Goal: Information Seeking & Learning: Learn about a topic

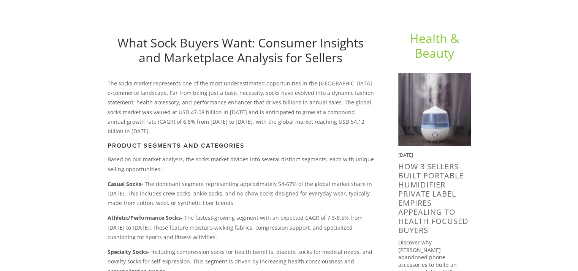
scroll to position [76, 0]
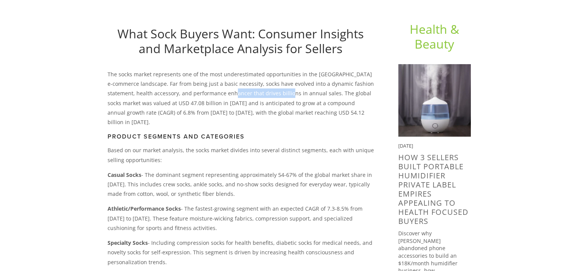
drag, startPoint x: 297, startPoint y: 94, endPoint x: 241, endPoint y: 92, distance: 56.7
click at [241, 92] on p "The socks market represents one of the most underestimated opportunities in the…" at bounding box center [241, 98] width 266 height 57
click at [282, 97] on p "The socks market represents one of the most underestimated opportunities in the…" at bounding box center [241, 98] width 266 height 57
drag, startPoint x: 193, startPoint y: 103, endPoint x: 269, endPoint y: 105, distance: 75.7
click at [269, 105] on p "The socks market represents one of the most underestimated opportunities in the…" at bounding box center [241, 98] width 266 height 57
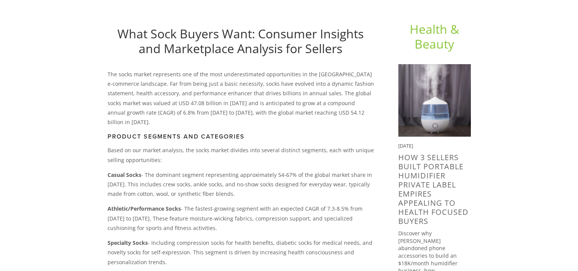
click at [297, 104] on p "The socks market represents one of the most underestimated opportunities in the…" at bounding box center [241, 98] width 266 height 57
drag, startPoint x: 164, startPoint y: 110, endPoint x: 262, endPoint y: 112, distance: 98.5
click at [262, 112] on p "The socks market represents one of the most underestimated opportunities in the…" at bounding box center [241, 98] width 266 height 57
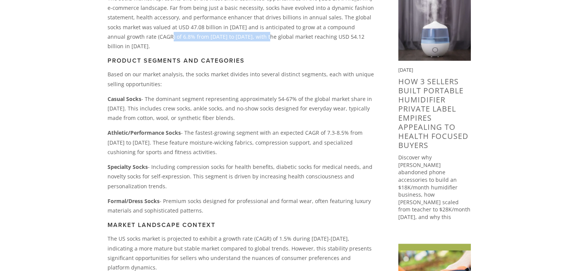
scroll to position [190, 0]
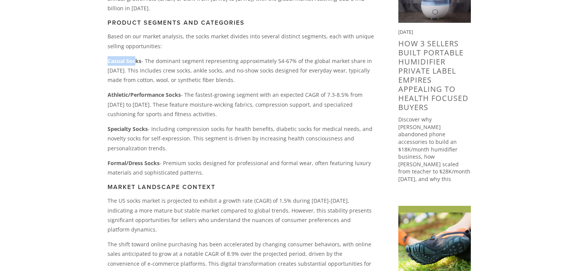
drag, startPoint x: 105, startPoint y: 50, endPoint x: 146, endPoint y: 52, distance: 40.4
click at [144, 52] on div "The socks market represents one of the most underestimated opportunities in the…" at bounding box center [240, 159] width 279 height 406
drag, startPoint x: 122, startPoint y: 85, endPoint x: 153, endPoint y: 87, distance: 31.3
click at [151, 91] on strong "Athletic/Performance Socks" at bounding box center [144, 94] width 73 height 7
drag, startPoint x: 126, startPoint y: 108, endPoint x: 151, endPoint y: 117, distance: 26.3
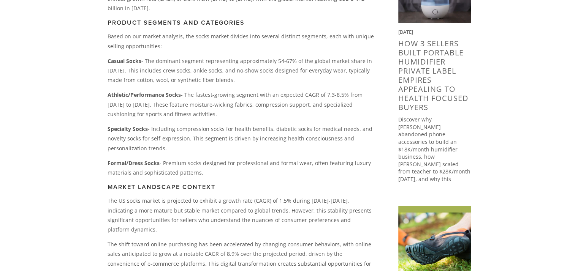
click at [149, 113] on div "The socks market represents one of the most underestimated opportunities in the…" at bounding box center [241, 156] width 266 height 400
click at [155, 160] on strong "Formal/Dress Socks" at bounding box center [134, 163] width 52 height 7
drag, startPoint x: 128, startPoint y: 70, endPoint x: 181, endPoint y: 74, distance: 52.6
click at [181, 74] on p "Casual Socks - The dominant segment representing approximately 54-67% of the gl…" at bounding box center [241, 70] width 266 height 29
click at [212, 74] on p "Casual Socks - The dominant segment representing approximately 54-67% of the gl…" at bounding box center [241, 70] width 266 height 29
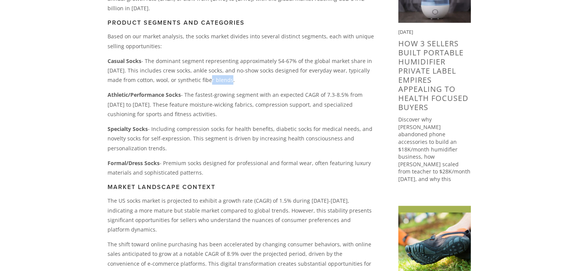
drag, startPoint x: 220, startPoint y: 70, endPoint x: 196, endPoint y: 70, distance: 24.3
click at [196, 70] on p "Casual Socks - The dominant segment representing approximately 54-67% of the gl…" at bounding box center [241, 70] width 266 height 29
click at [191, 90] on p "Athletic/Performance Socks - The fastest-growing segment with an expected CAGR …" at bounding box center [241, 104] width 266 height 29
drag, startPoint x: 113, startPoint y: 86, endPoint x: 201, endPoint y: 88, distance: 87.5
click at [201, 90] on p "Athletic/Performance Socks - The fastest-growing segment with an expected CAGR …" at bounding box center [241, 104] width 266 height 29
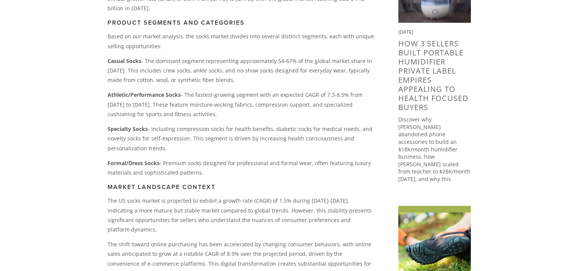
click at [223, 124] on p "Specialty Socks - Including compression socks for health benefits, diabetic soc…" at bounding box center [241, 138] width 266 height 29
drag, startPoint x: 281, startPoint y: 115, endPoint x: 182, endPoint y: 111, distance: 98.2
click at [187, 111] on div "The socks market represents one of the most underestimated opportunities in the…" at bounding box center [241, 156] width 266 height 400
click at [165, 127] on p "Specialty Socks - Including compression socks for health benefits, diabetic soc…" at bounding box center [241, 138] width 266 height 29
click at [119, 128] on p "Specialty Socks - Including compression socks for health benefits, diabetic soc…" at bounding box center [241, 138] width 266 height 29
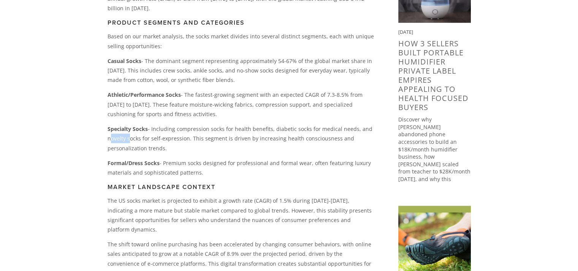
click at [119, 128] on p "Specialty Socks - Including compression socks for health benefits, diabetic soc…" at bounding box center [241, 138] width 266 height 29
copy p "novelty"
drag, startPoint x: 206, startPoint y: 162, endPoint x: 101, endPoint y: 154, distance: 105.3
click at [101, 154] on div "The socks market represents one of the most underestimated opportunities in the…" at bounding box center [240, 159] width 279 height 406
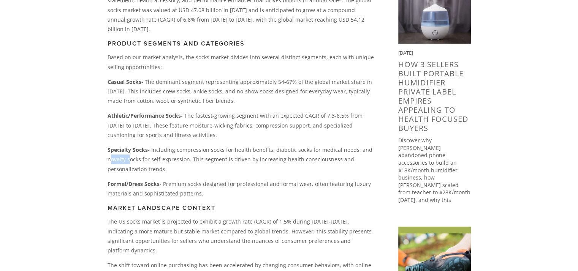
scroll to position [152, 0]
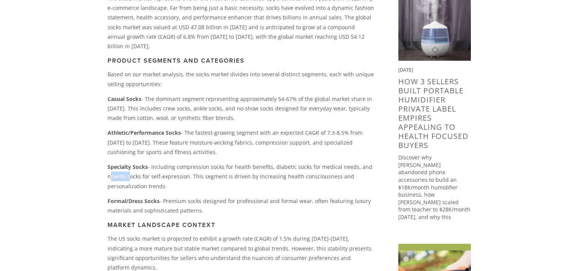
click at [210, 198] on p "Formal/Dress Socks - Premium socks designed for professional and formal wear, o…" at bounding box center [241, 206] width 266 height 19
drag, startPoint x: 207, startPoint y: 200, endPoint x: 106, endPoint y: 90, distance: 149.4
click at [106, 90] on div "The socks market represents one of the most underestimated opportunities in the…" at bounding box center [240, 197] width 279 height 406
click at [229, 132] on p "Athletic/Performance Socks - The fastest-growing segment with an expected CAGR …" at bounding box center [241, 142] width 266 height 29
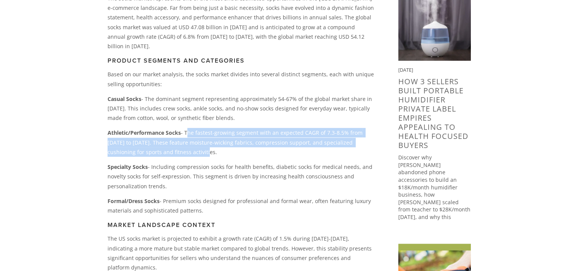
drag, startPoint x: 185, startPoint y: 121, endPoint x: 239, endPoint y: 144, distance: 58.2
click at [239, 144] on p "Athletic/Performance Socks - The fastest-growing segment with an expected CAGR …" at bounding box center [241, 142] width 266 height 29
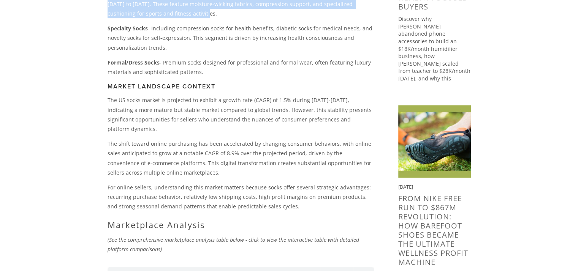
scroll to position [304, 0]
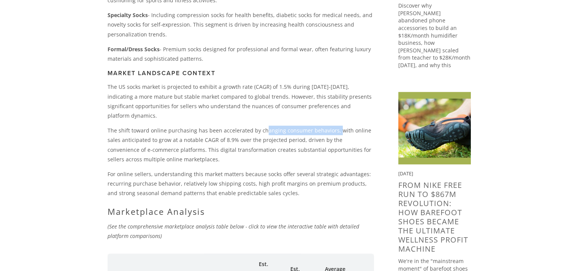
drag, startPoint x: 333, startPoint y: 111, endPoint x: 262, endPoint y: 112, distance: 71.9
click at [262, 126] on p "The shift toward online purchasing has been accelerated by changing consumer be…" at bounding box center [241, 145] width 266 height 38
click at [231, 130] on p "The shift toward online purchasing has been accelerated by changing consumer be…" at bounding box center [241, 145] width 266 height 38
drag, startPoint x: 165, startPoint y: 130, endPoint x: 203, endPoint y: 130, distance: 37.6
click at [203, 130] on p "The shift toward online purchasing has been accelerated by changing consumer be…" at bounding box center [241, 145] width 266 height 38
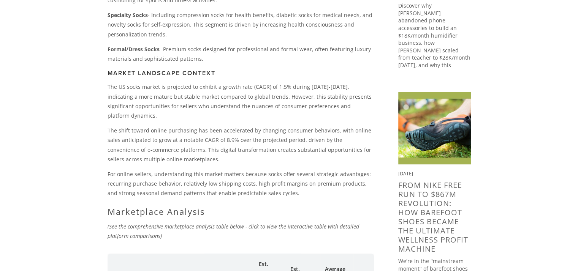
click at [203, 138] on p "The shift toward online purchasing has been accelerated by changing consumer be…" at bounding box center [241, 145] width 266 height 38
drag, startPoint x: 163, startPoint y: 139, endPoint x: 133, endPoint y: 143, distance: 31.0
click at [133, 143] on p "The shift toward online purchasing has been accelerated by changing consumer be…" at bounding box center [241, 145] width 266 height 38
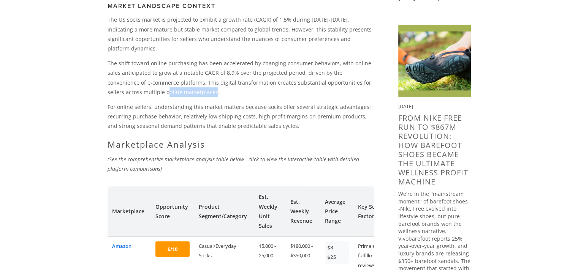
scroll to position [380, 0]
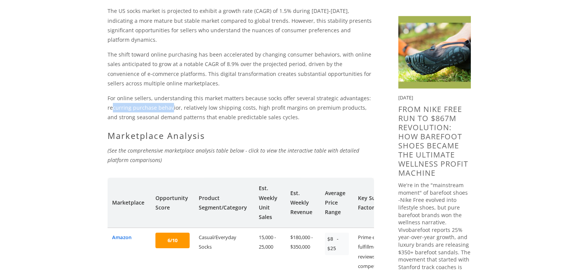
drag, startPoint x: 113, startPoint y: 86, endPoint x: 171, endPoint y: 87, distance: 57.4
click at [171, 94] on p "For online sellers, understanding this market matters because socks offer sever…" at bounding box center [241, 108] width 266 height 29
click at [185, 94] on p "For online sellers, understanding this market matters because socks offer sever…" at bounding box center [241, 108] width 266 height 29
drag, startPoint x: 249, startPoint y: 89, endPoint x: 190, endPoint y: 92, distance: 59.4
click at [190, 94] on p "For online sellers, understanding this market matters because socks offer sever…" at bounding box center [241, 108] width 266 height 29
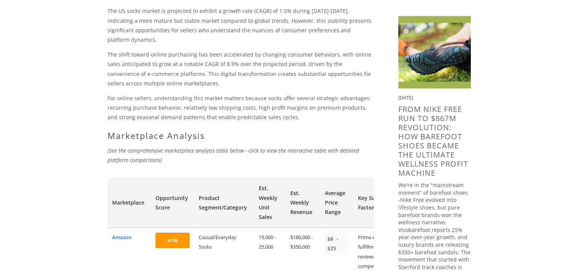
click at [285, 100] on p "For online sellers, understanding this market matters because socks offer sever…" at bounding box center [241, 108] width 266 height 29
drag, startPoint x: 301, startPoint y: 90, endPoint x: 341, endPoint y: 90, distance: 40.3
click at [341, 94] on p "For online sellers, understanding this market matters because socks offer sever…" at bounding box center [241, 108] width 266 height 29
click at [355, 94] on p "For online sellers, understanding this market matters because socks offer sever…" at bounding box center [241, 108] width 266 height 29
drag, startPoint x: 358, startPoint y: 90, endPoint x: 314, endPoint y: 91, distance: 43.7
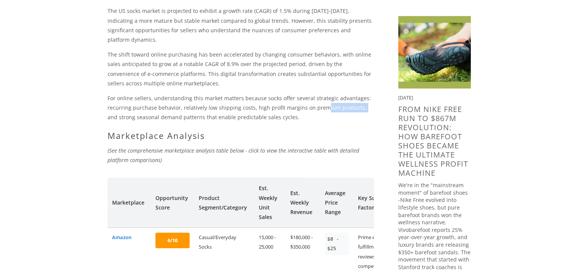
click at [318, 94] on p "For online sellers, understanding this market matters because socks offer sever…" at bounding box center [241, 108] width 266 height 29
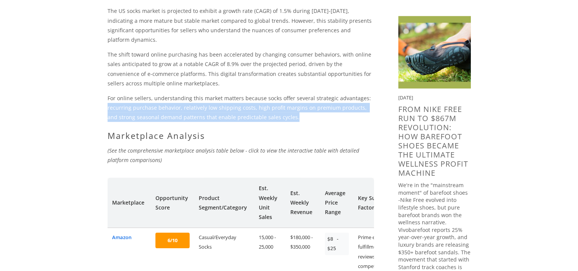
drag, startPoint x: 283, startPoint y: 97, endPoint x: 106, endPoint y: 86, distance: 177.5
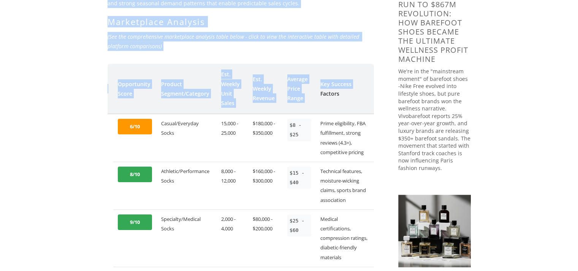
scroll to position [0, 0]
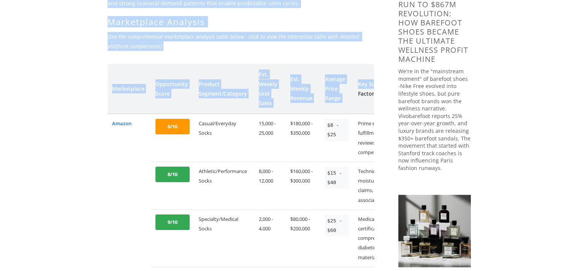
drag, startPoint x: 375, startPoint y: 82, endPoint x: 94, endPoint y: 95, distance: 280.8
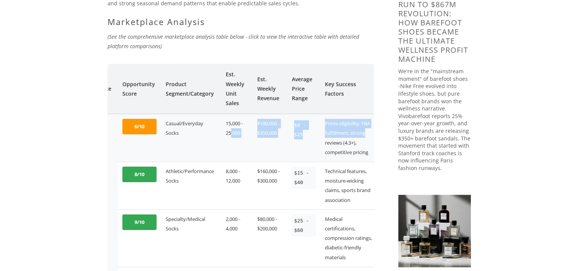
scroll to position [0, 38]
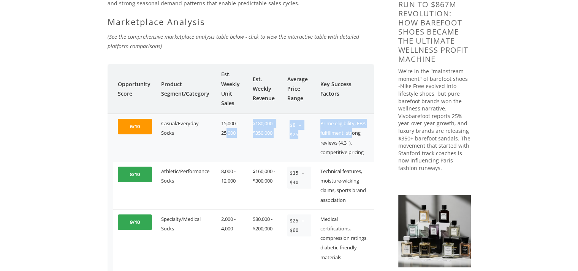
drag, startPoint x: 263, startPoint y: 114, endPoint x: 351, endPoint y: 111, distance: 88.3
click at [351, 114] on tr "Amazon 6/10 Casual/Everyday Socks 15,000 - 25,000 $180,000 - $350,000 $8 - $25 …" at bounding box center [222, 138] width 304 height 48
click at [338, 114] on td "Prime eligibility, FBA fulfillment, strong reviews (4.3+), competitive pricing" at bounding box center [345, 138] width 58 height 48
drag, startPoint x: 355, startPoint y: 105, endPoint x: 319, endPoint y: 103, distance: 36.1
click at [319, 114] on td "Prime eligibility, FBA fulfillment, strong reviews (4.3+), competitive pricing" at bounding box center [345, 138] width 58 height 48
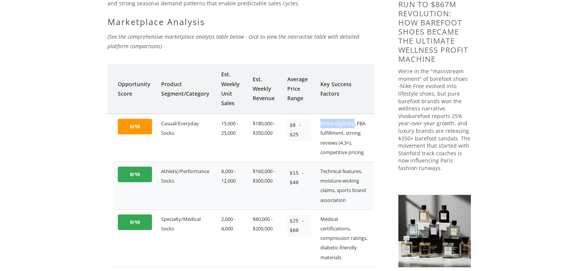
scroll to position [532, 0]
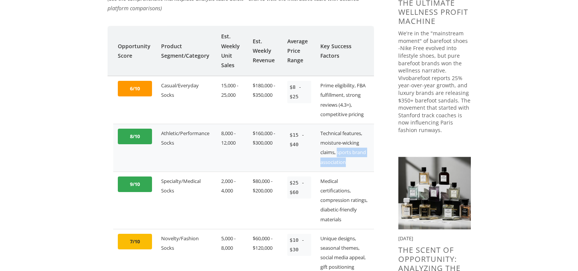
drag, startPoint x: 338, startPoint y: 133, endPoint x: 347, endPoint y: 140, distance: 11.0
click at [347, 140] on td "Technical features, moisture-wicking claims, sports brand association" at bounding box center [345, 148] width 58 height 48
drag, startPoint x: 341, startPoint y: 180, endPoint x: 351, endPoint y: 181, distance: 10.7
click at [351, 181] on td "Medical certifications, compression ratings, diabetic-friendly materials" at bounding box center [345, 200] width 58 height 57
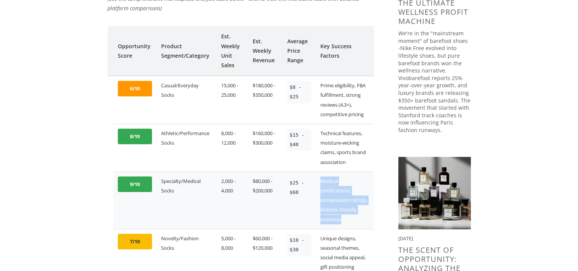
drag, startPoint x: 342, startPoint y: 199, endPoint x: 314, endPoint y: 171, distance: 39.0
click at [314, 172] on tr "9/10 Specialty/Medical Socks 2,000 - 4,000 $80,000 - $200,000 $25 - $60 Medical…" at bounding box center [222, 200] width 304 height 57
click at [346, 189] on td "Medical certifications, compression ratings, diabetic-friendly materials" at bounding box center [345, 200] width 58 height 57
click at [344, 201] on td "Medical certifications, compression ratings, diabetic-friendly materials" at bounding box center [345, 200] width 58 height 57
click at [342, 181] on td "Medical certifications, compression ratings, diabetic-friendly materials" at bounding box center [345, 200] width 58 height 57
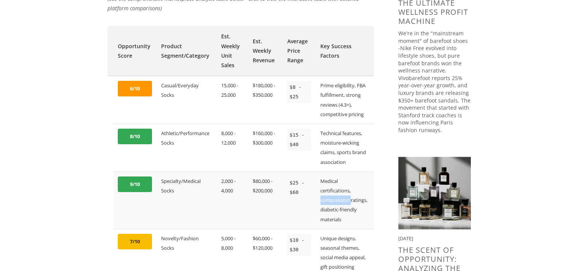
click at [342, 181] on td "Medical certifications, compression ratings, diabetic-friendly materials" at bounding box center [345, 200] width 58 height 57
click at [349, 193] on td "Medical certifications, compression ratings, diabetic-friendly materials" at bounding box center [345, 200] width 58 height 57
drag, startPoint x: 344, startPoint y: 200, endPoint x: 319, endPoint y: 164, distance: 44.3
click at [319, 172] on td "Medical certifications, compression ratings, diabetic-friendly materials" at bounding box center [345, 200] width 58 height 57
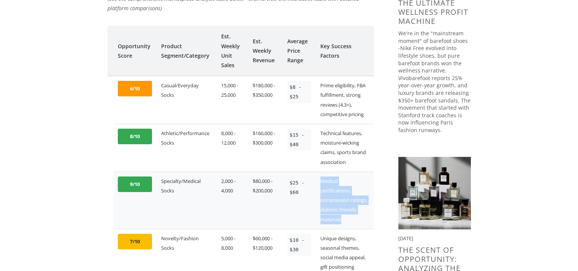
click at [344, 202] on td "Medical certifications, compression ratings, diabetic-friendly materials" at bounding box center [345, 200] width 58 height 57
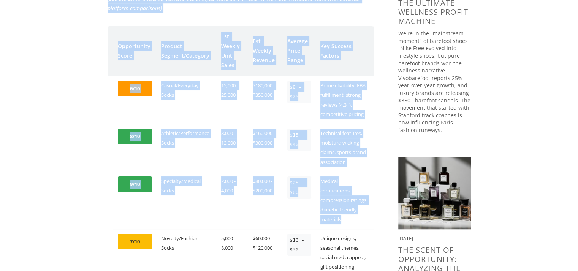
scroll to position [0, 0]
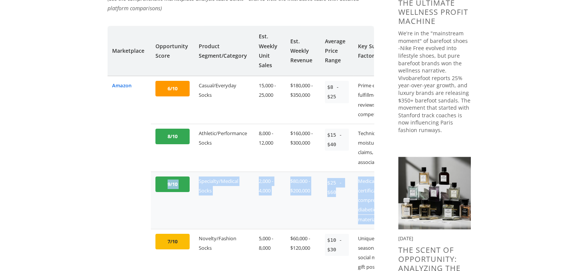
drag, startPoint x: 346, startPoint y: 198, endPoint x: 152, endPoint y: 187, distance: 194.1
click at [152, 187] on tr "9/10 Specialty/Medical Socks 2,000 - 4,000 $80,000 - $200,000 $25 - $60 Medical…" at bounding box center [260, 200] width 304 height 57
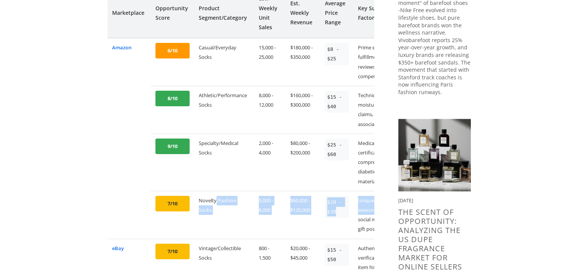
scroll to position [0, 38]
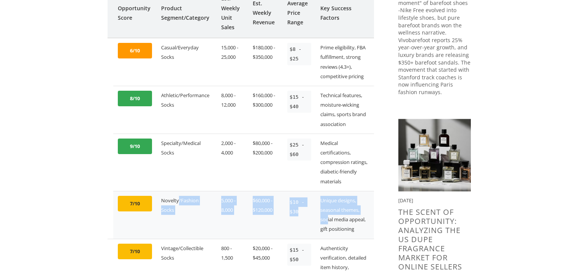
drag, startPoint x: 216, startPoint y: 182, endPoint x: 327, endPoint y: 196, distance: 111.9
click at [327, 196] on tr "7/10 Novelty/Fashion Socks 5,000 - 8,000 $60,000 - $120,000 $10 - $30 Unique de…" at bounding box center [222, 215] width 304 height 48
click at [333, 195] on td "Unique designs, seasonal themes, social media appeal, gift positioning" at bounding box center [345, 215] width 58 height 48
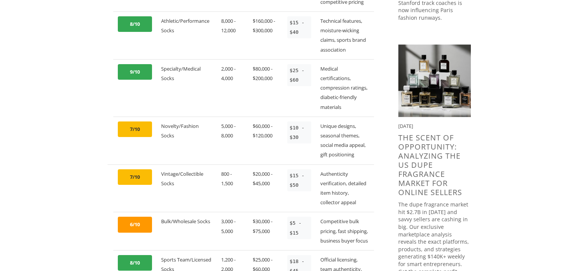
scroll to position [646, 0]
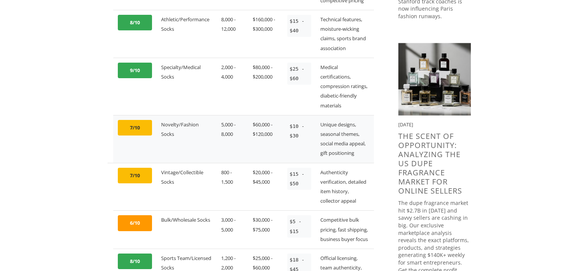
drag, startPoint x: 350, startPoint y: 120, endPoint x: 165, endPoint y: 114, distance: 186.0
click at [129, 115] on tr "7/10 Novelty/Fashion Socks 5,000 - 8,000 $60,000 - $120,000 $10 - $30 Unique de…" at bounding box center [222, 139] width 304 height 48
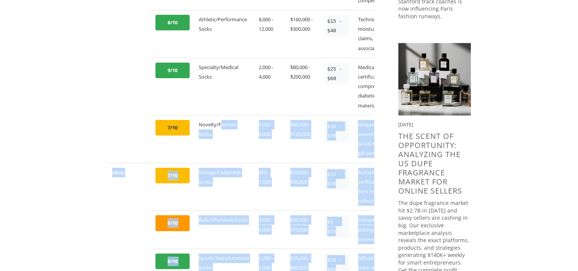
scroll to position [0, 38]
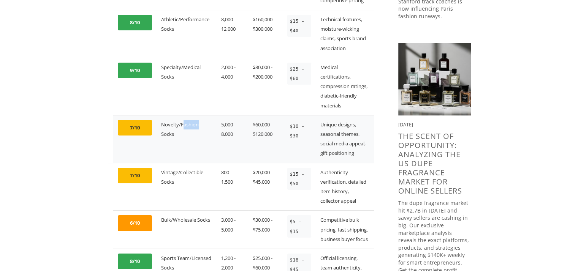
drag, startPoint x: 181, startPoint y: 105, endPoint x: 205, endPoint y: 106, distance: 23.6
click at [205, 115] on td "Novelty/Fashion Socks" at bounding box center [187, 139] width 60 height 48
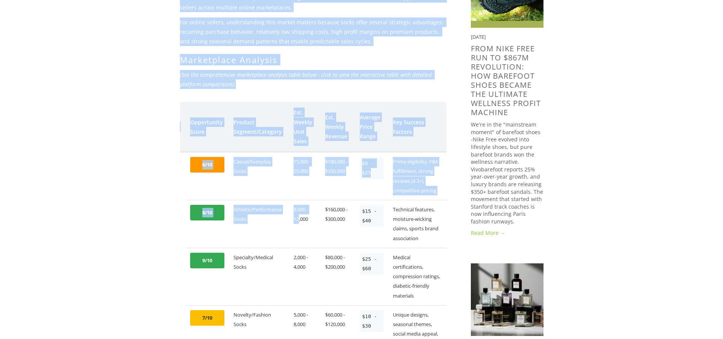
scroll to position [0, 0]
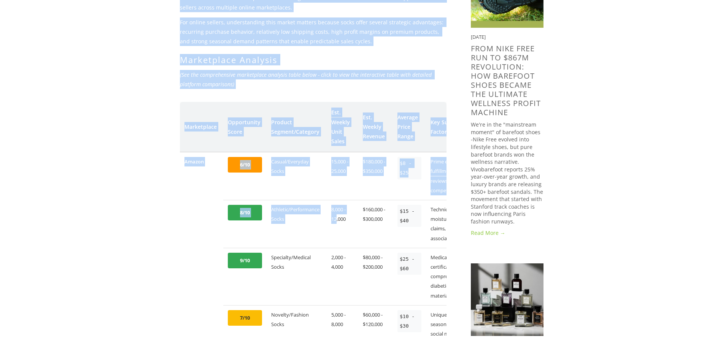
drag, startPoint x: 298, startPoint y: 198, endPoint x: 124, endPoint y: 190, distance: 173.5
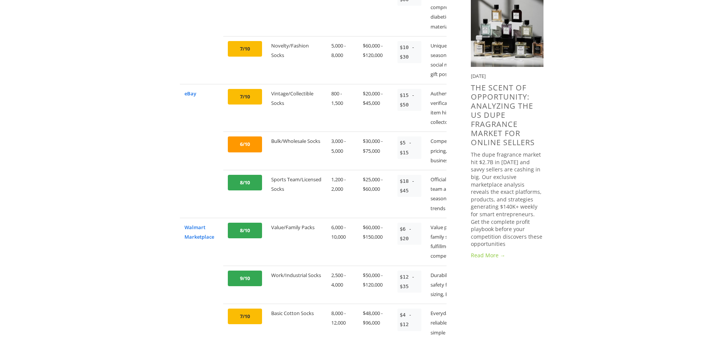
scroll to position [741, 0]
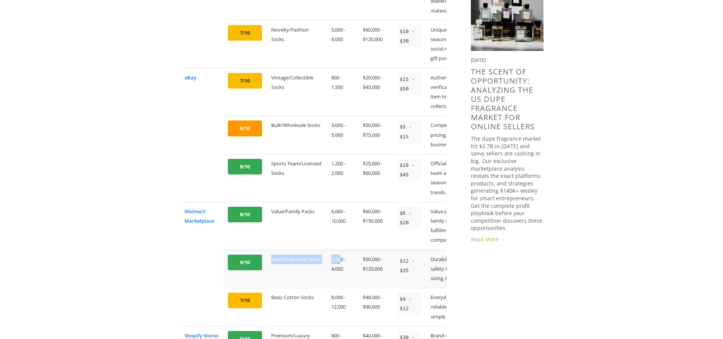
drag, startPoint x: 277, startPoint y: 239, endPoint x: 339, endPoint y: 243, distance: 62.1
click at [339, 250] on tr "9/10 Work/Industrial Socks 2,500 - 4,000 $50,000 - $120,000 $12 - $35 Durabilit…" at bounding box center [332, 269] width 304 height 38
click at [301, 250] on td "Work/Industrial Socks" at bounding box center [296, 269] width 60 height 38
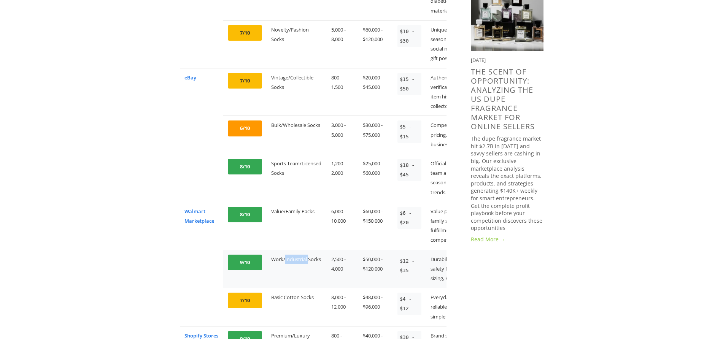
click at [301, 250] on td "Work/Industrial Socks" at bounding box center [296, 269] width 60 height 38
click at [320, 250] on td "Work/Industrial Socks" at bounding box center [296, 269] width 60 height 38
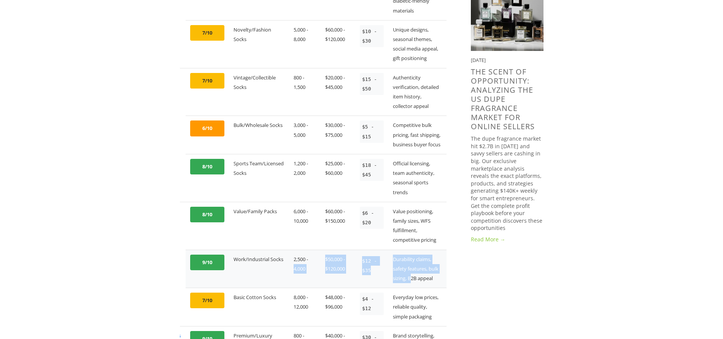
drag, startPoint x: 331, startPoint y: 250, endPoint x: 409, endPoint y: 260, distance: 78.6
click at [409, 260] on tr "9/10 Work/Industrial Socks 2,500 - 4,000 $50,000 - $120,000 $12 - $35 Durabilit…" at bounding box center [294, 269] width 304 height 38
click at [415, 259] on td "Durability claims, safety features, bulk sizing, B2B appeal" at bounding box center [417, 269] width 58 height 38
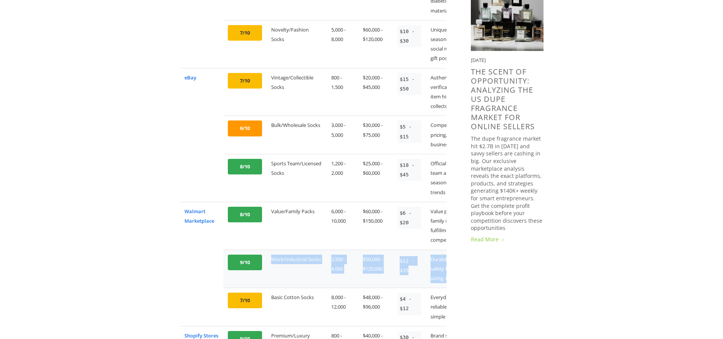
drag, startPoint x: 425, startPoint y: 260, endPoint x: 271, endPoint y: 251, distance: 154.6
click at [271, 251] on tr "9/10 Work/Industrial Socks 2,500 - 4,000 $50,000 - $120,000 $12 - $35 Durabilit…" at bounding box center [332, 269] width 304 height 38
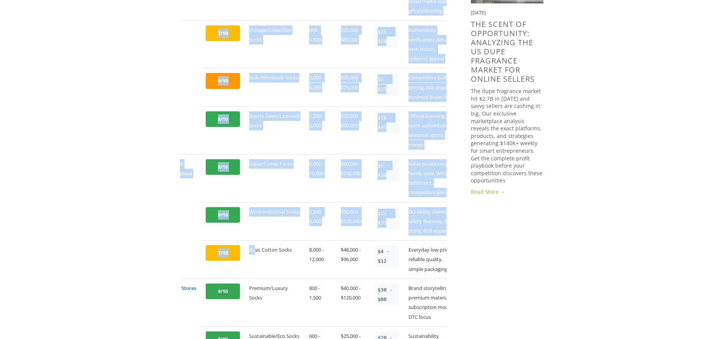
scroll to position [0, 38]
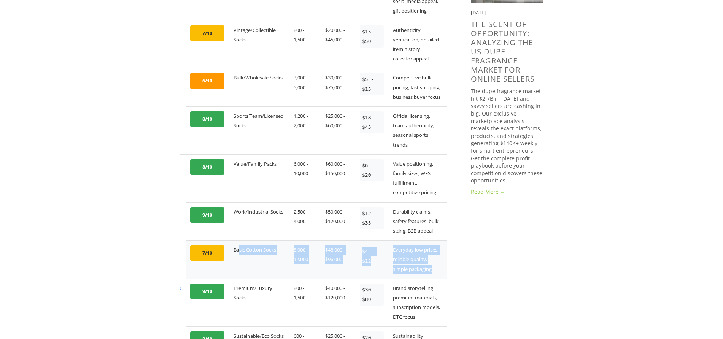
drag, startPoint x: 276, startPoint y: 230, endPoint x: 436, endPoint y: 250, distance: 161.0
click at [436, 250] on tr "7/10 Basic Cotton Socks 8,000 - 12,000 $48,000 - $96,000 $4 - $12 Everyday low …" at bounding box center [294, 260] width 304 height 38
click at [425, 241] on td "Everyday low prices, reliable quality, simple packaging" at bounding box center [417, 260] width 58 height 38
click at [434, 250] on td "Everyday low prices, reliable quality, simple packaging" at bounding box center [417, 260] width 58 height 38
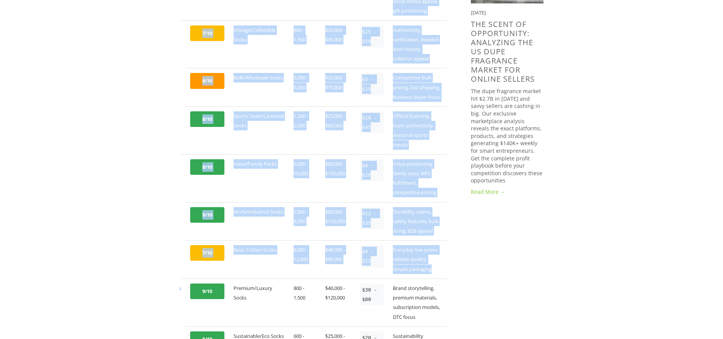
scroll to position [0, 0]
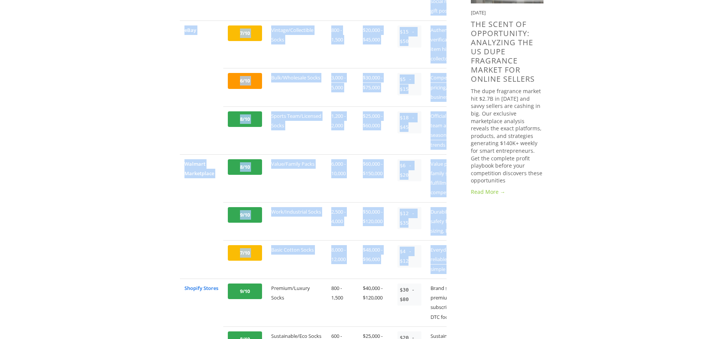
drag, startPoint x: 435, startPoint y: 248, endPoint x: 154, endPoint y: 235, distance: 281.6
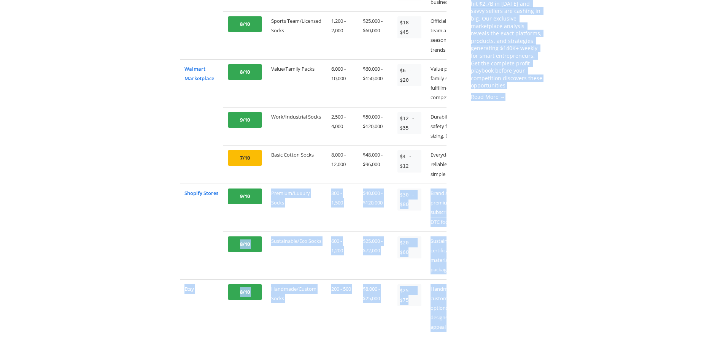
scroll to position [0, 38]
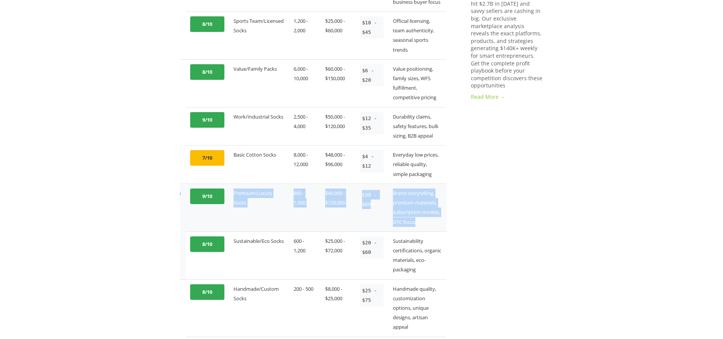
drag, startPoint x: 271, startPoint y: 172, endPoint x: 421, endPoint y: 206, distance: 153.7
click at [421, 206] on tr "Shopify Stores 9/10 Premium/Luxury Socks 800 - 1,500 $40,000 - $120,000 $30 - $…" at bounding box center [294, 208] width 304 height 48
click at [425, 204] on td "Brand storytelling, premium materials, subscription models, DTC focus" at bounding box center [417, 208] width 58 height 48
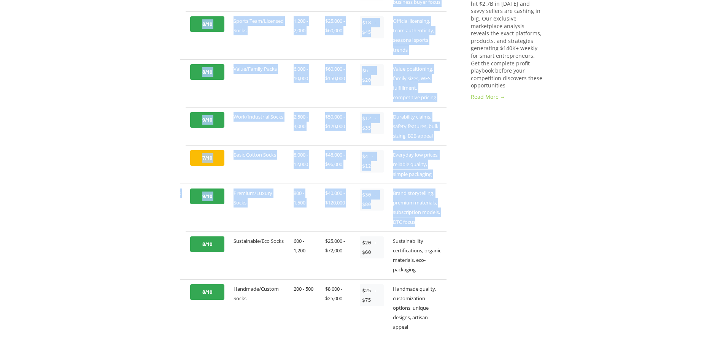
scroll to position [0, 0]
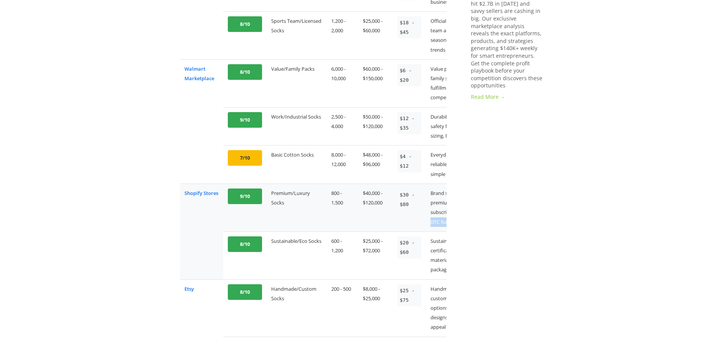
drag, startPoint x: 423, startPoint y: 206, endPoint x: 431, endPoint y: 203, distance: 8.4
click at [431, 203] on td "Brand storytelling, premium materials, subscription models, DTC focus" at bounding box center [455, 208] width 58 height 48
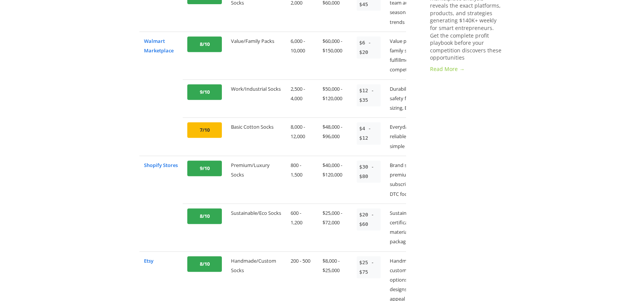
scroll to position [926, 0]
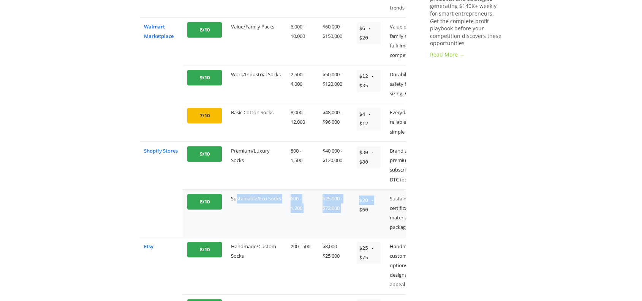
drag, startPoint x: 235, startPoint y: 178, endPoint x: 373, endPoint y: 185, distance: 137.4
click at [373, 189] on tr "8/10 Sustainable/Eco Socks 600 - 1,200 $25,000 - $72,000 $20 - $60 Sustainabili…" at bounding box center [292, 213] width 304 height 48
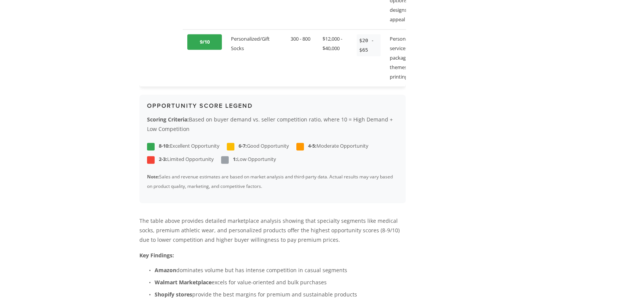
scroll to position [1264, 0]
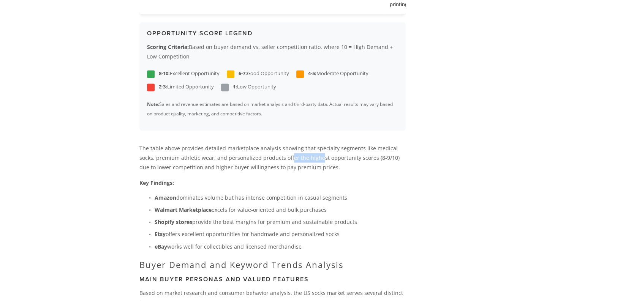
drag, startPoint x: 272, startPoint y: 144, endPoint x: 317, endPoint y: 142, distance: 45.6
click at [304, 144] on p "The table above provides detailed marketplace analysis showing that specialty s…" at bounding box center [273, 158] width 266 height 29
click at [330, 144] on p "The table above provides detailed marketplace analysis showing that specialty s…" at bounding box center [273, 158] width 266 height 29
click at [333, 151] on p "The table above provides detailed marketplace analysis showing that specialty s…" at bounding box center [273, 158] width 266 height 29
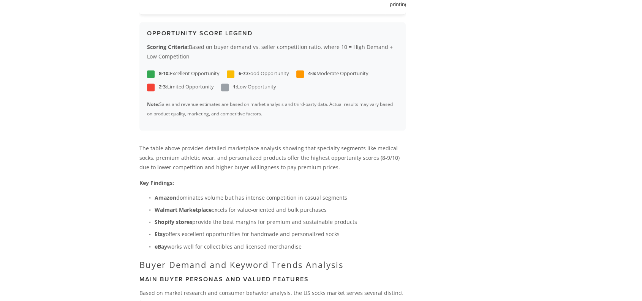
click at [333, 151] on p "The table above provides detailed marketplace analysis showing that specialty s…" at bounding box center [273, 158] width 266 height 29
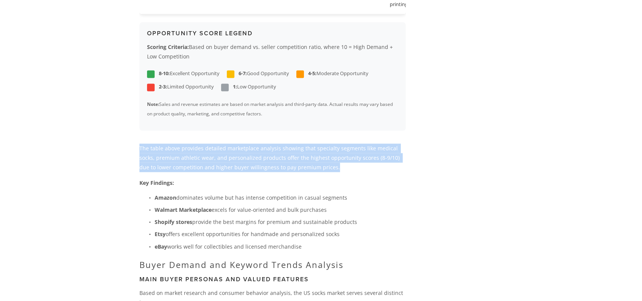
click at [333, 151] on p "The table above provides detailed marketplace analysis showing that specialty s…" at bounding box center [273, 158] width 266 height 29
click at [324, 154] on p "The table above provides detailed marketplace analysis showing that specialty s…" at bounding box center [273, 158] width 266 height 29
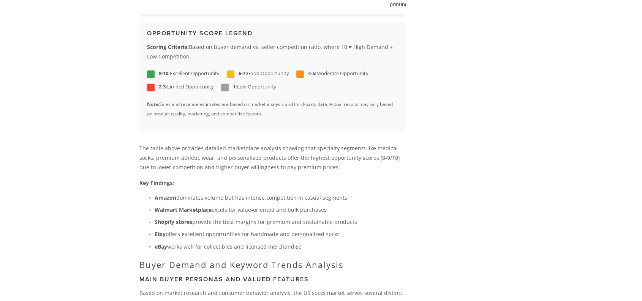
click at [324, 154] on p "The table above provides detailed marketplace analysis showing that specialty s…" at bounding box center [273, 158] width 266 height 29
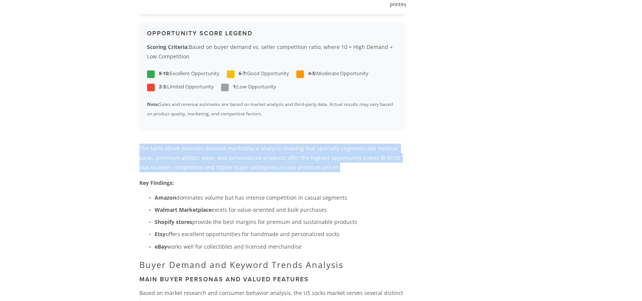
click at [324, 154] on p "The table above provides detailed marketplace analysis showing that specialty s…" at bounding box center [273, 158] width 266 height 29
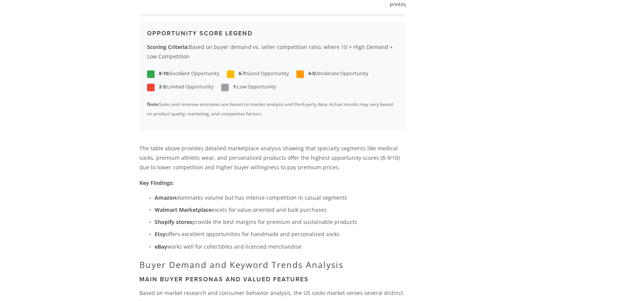
click at [242, 193] on p "Amazon dominates volume but has intense competition in casual segments" at bounding box center [280, 198] width 251 height 10
drag, startPoint x: 250, startPoint y: 184, endPoint x: 330, endPoint y: 183, distance: 80.2
click at [330, 193] on p "Amazon dominates volume but has intense competition in casual segments" at bounding box center [280, 198] width 251 height 10
click at [263, 205] on p "Walmart Marketplace excels for value-oriented and bulk purchases" at bounding box center [280, 210] width 251 height 10
drag, startPoint x: 326, startPoint y: 196, endPoint x: 223, endPoint y: 190, distance: 102.8
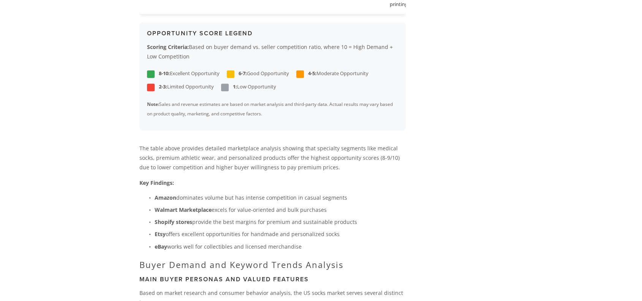
click at [223, 193] on ul "Amazon dominates volume but has intense competition in casual segments Walmart …" at bounding box center [273, 222] width 266 height 59
click at [244, 205] on p "Walmart Marketplace excels for value-oriented and bulk purchases" at bounding box center [280, 210] width 251 height 10
click at [216, 214] on ul "Amazon dominates volume but has intense competition in casual segments Walmart …" at bounding box center [273, 222] width 266 height 59
drag, startPoint x: 172, startPoint y: 218, endPoint x: 309, endPoint y: 221, distance: 137.3
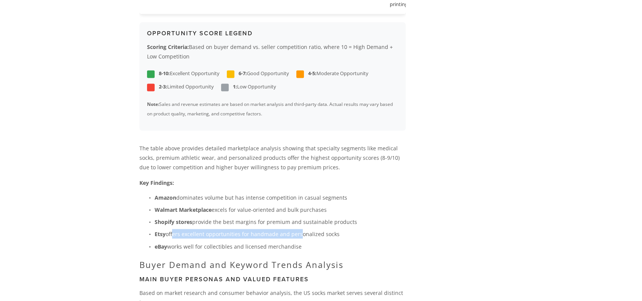
click at [309, 229] on p "Etsy offers excellent opportunities for handmade and personalized socks" at bounding box center [280, 234] width 251 height 10
click at [388, 229] on p "Etsy offers excellent opportunities for handmade and personalized socks" at bounding box center [280, 234] width 251 height 10
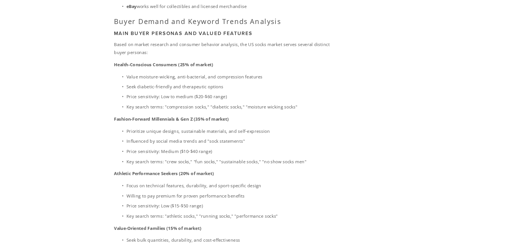
scroll to position [1517, 0]
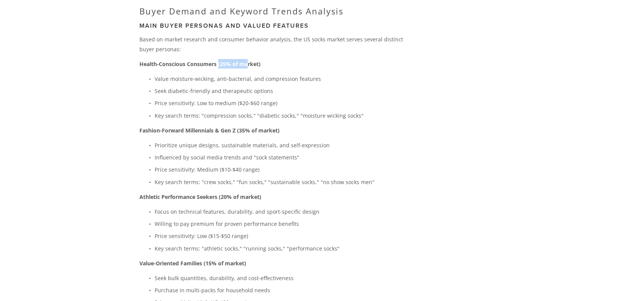
drag, startPoint x: 218, startPoint y: 50, endPoint x: 248, endPoint y: 51, distance: 30.4
click at [248, 60] on strong "Health-Conscious Consumers (25% of market)" at bounding box center [200, 63] width 121 height 7
click at [277, 59] on p "Health-Conscious Consumers (25% of market)" at bounding box center [273, 64] width 266 height 10
drag, startPoint x: 155, startPoint y: 78, endPoint x: 284, endPoint y: 78, distance: 128.5
click at [228, 86] on p "Seek diabetic-friendly and therapeutic options" at bounding box center [280, 91] width 251 height 10
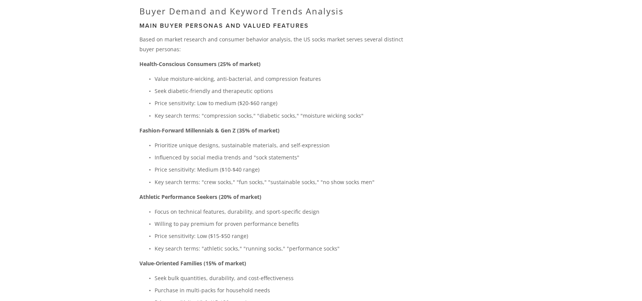
click at [284, 86] on p "Seek diabetic-friendly and therapeutic options" at bounding box center [280, 91] width 251 height 10
drag, startPoint x: 287, startPoint y: 90, endPoint x: 178, endPoint y: 86, distance: 108.4
click at [178, 98] on p "Price sensitivity: Low to medium ($20-$60 range)" at bounding box center [280, 103] width 251 height 10
click at [235, 98] on p "Price sensitivity: Low to medium ($20-$60 range)" at bounding box center [280, 103] width 251 height 10
drag, startPoint x: 354, startPoint y: 101, endPoint x: 298, endPoint y: 102, distance: 55.5
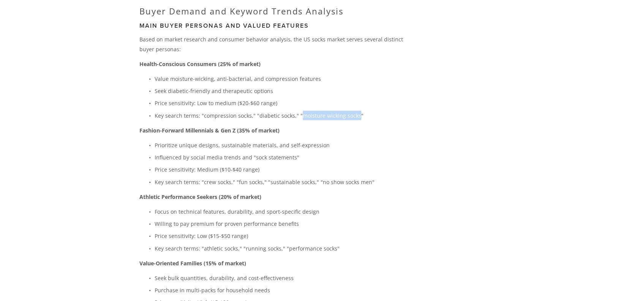
click at [298, 111] on p "Key search terms: "compression socks," "diabetic socks," "moisture wicking sock…" at bounding box center [280, 116] width 251 height 10
copy p "moisture wicking socks"
drag, startPoint x: 233, startPoint y: 117, endPoint x: 193, endPoint y: 116, distance: 40.3
click at [193, 127] on strong "Fashion-Forward Millennials & Gen Z (35% of market)" at bounding box center [210, 130] width 140 height 7
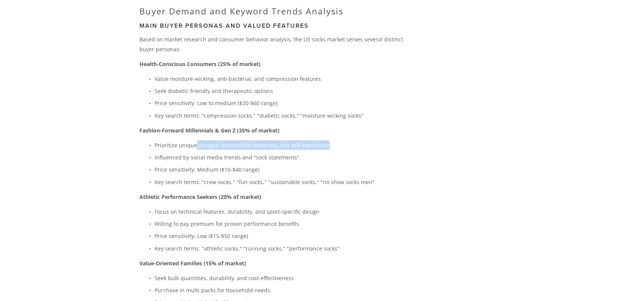
drag, startPoint x: 195, startPoint y: 131, endPoint x: 360, endPoint y: 136, distance: 165.4
click at [345, 141] on p "Prioritize unique designs, sustainable materials, and self-expression" at bounding box center [280, 146] width 251 height 10
click at [386, 141] on ul "Prioritize unique designs, sustainable materials, and self-expression Influence…" at bounding box center [273, 164] width 266 height 46
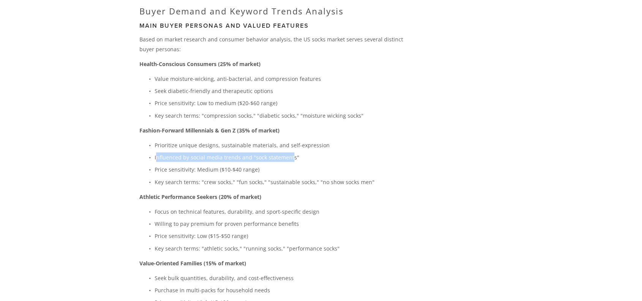
drag, startPoint x: 157, startPoint y: 145, endPoint x: 352, endPoint y: 147, distance: 195.0
click at [300, 153] on p "Influenced by social media trends and "sock statements"" at bounding box center [280, 158] width 251 height 10
click at [361, 153] on p "Influenced by social media trends and "sock statements"" at bounding box center [280, 158] width 251 height 10
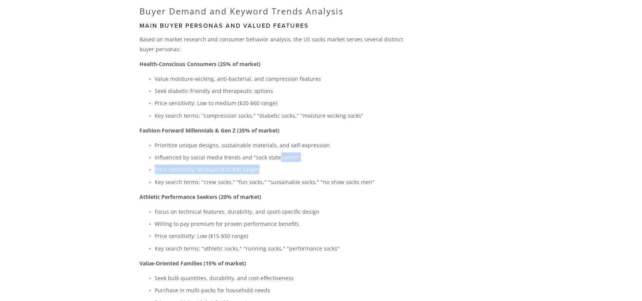
drag, startPoint x: 312, startPoint y: 143, endPoint x: 277, endPoint y: 142, distance: 34.2
click at [277, 142] on ul "Prioritize unique designs, sustainable materials, and self-expression Influence…" at bounding box center [273, 164] width 266 height 46
click at [330, 153] on p "Influenced by social media trends and "sock statements"" at bounding box center [280, 158] width 251 height 10
drag, startPoint x: 181, startPoint y: 144, endPoint x: 279, endPoint y: 148, distance: 98.5
click at [262, 153] on p "Influenced by social media trends and "sock statements"" at bounding box center [280, 158] width 251 height 10
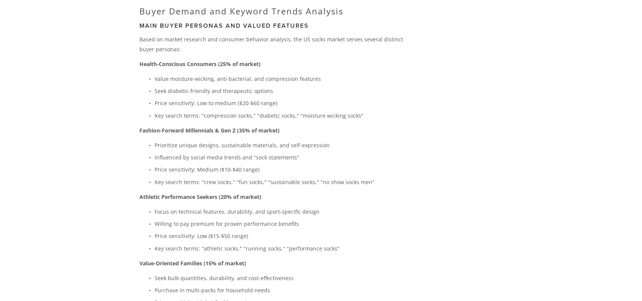
click at [338, 165] on p "Price sensitivity: Medium ($10-$40 range)" at bounding box center [280, 170] width 251 height 10
drag, startPoint x: 161, startPoint y: 157, endPoint x: 190, endPoint y: 155, distance: 29.3
click at [189, 165] on p "Price sensitivity: Medium ($10-$40 range)" at bounding box center [280, 170] width 251 height 10
click at [269, 165] on p "Price sensitivity: Medium ($10-$40 range)" at bounding box center [280, 170] width 251 height 10
drag, startPoint x: 268, startPoint y: 154, endPoint x: 237, endPoint y: 154, distance: 31.2
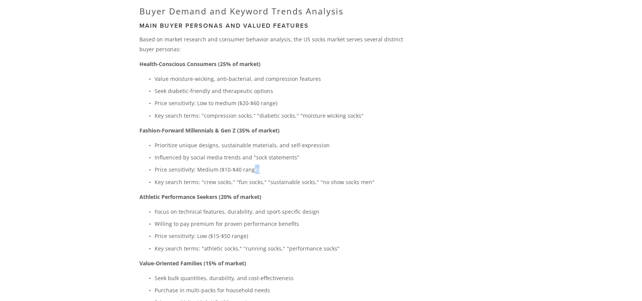
click at [241, 165] on p "Price sensitivity: Medium ($10-$40 range)" at bounding box center [280, 170] width 251 height 10
click at [237, 165] on p "Price sensitivity: Medium ($10-$40 range)" at bounding box center [280, 170] width 251 height 10
click at [300, 165] on p "Price sensitivity: Medium ($10-$40 range)" at bounding box center [280, 170] width 251 height 10
click at [288, 165] on p "Price sensitivity: Medium ($10-$40 range)" at bounding box center [280, 170] width 251 height 10
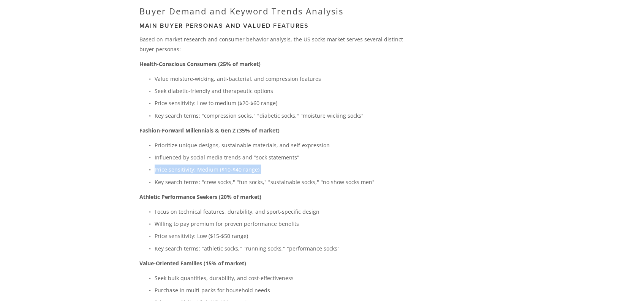
click at [288, 165] on p "Price sensitivity: Medium ($10-$40 range)" at bounding box center [280, 170] width 251 height 10
click at [382, 165] on p "Price sensitivity: Medium ($10-$40 range)" at bounding box center [280, 170] width 251 height 10
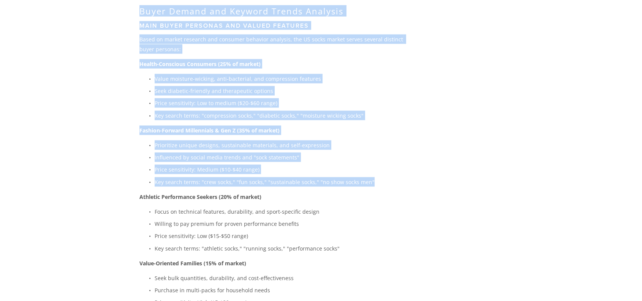
drag, startPoint x: 333, startPoint y: 164, endPoint x: 131, endPoint y: 166, distance: 201.9
click at [361, 178] on p "Key search terms: "crew socks," "fun socks," "sustainable socks," "no show sock…" at bounding box center [280, 183] width 251 height 10
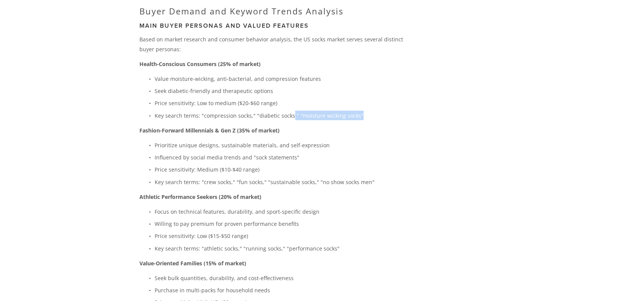
drag, startPoint x: 338, startPoint y: 100, endPoint x: 291, endPoint y: 103, distance: 46.9
click at [291, 111] on p "Key search terms: "compression socks," "diabetic socks," "moisture wicking sock…" at bounding box center [280, 116] width 251 height 10
click at [307, 111] on p "Key search terms: "compression socks," "diabetic socks," "moisture wicking sock…" at bounding box center [280, 116] width 251 height 10
drag, startPoint x: 201, startPoint y: 100, endPoint x: 227, endPoint y: 102, distance: 25.9
click at [227, 111] on p "Key search terms: "compression socks," "diabetic socks," "moisture wicking sock…" at bounding box center [280, 116] width 251 height 10
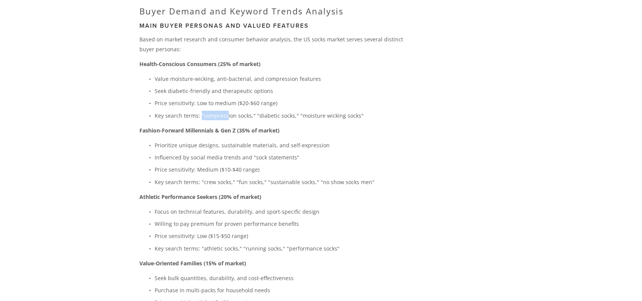
click at [226, 111] on p "Key search terms: "compression socks," "diabetic socks," "moisture wicking sock…" at bounding box center [280, 116] width 251 height 10
drag, startPoint x: 203, startPoint y: 101, endPoint x: 249, endPoint y: 102, distance: 46.0
click at [249, 111] on p "Key search terms: "compression socks," "diabetic socks," "moisture wicking sock…" at bounding box center [280, 116] width 251 height 10
copy p "compression socks"
drag, startPoint x: 154, startPoint y: 130, endPoint x: 225, endPoint y: 135, distance: 71.2
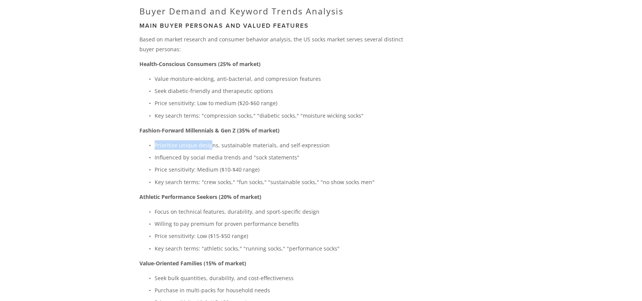
click at [217, 141] on p "Prioritize unique designs, sustainable materials, and self-expression" at bounding box center [280, 146] width 251 height 10
click at [242, 141] on p "Prioritize unique designs, sustainable materials, and self-expression" at bounding box center [280, 146] width 251 height 10
drag, startPoint x: 163, startPoint y: 155, endPoint x: 227, endPoint y: 157, distance: 64.3
click at [218, 165] on p "Price sensitivity: Medium ($10-$40 range)" at bounding box center [280, 170] width 251 height 10
click at [253, 165] on p "Price sensitivity: Medium ($10-$40 range)" at bounding box center [280, 170] width 251 height 10
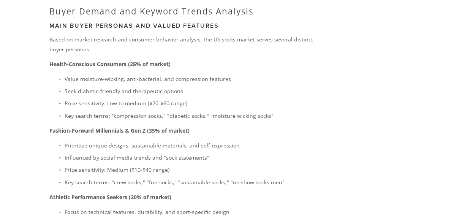
click at [265, 126] on p "Fashion-Forward Millennials & Gen Z (35% of market)" at bounding box center [182, 131] width 266 height 10
drag, startPoint x: 73, startPoint y: 127, endPoint x: 112, endPoint y: 129, distance: 39.2
click at [112, 141] on p "Prioritize unique designs, sustainable materials, and self-expression" at bounding box center [190, 146] width 251 height 10
drag, startPoint x: 92, startPoint y: 129, endPoint x: 106, endPoint y: 137, distance: 16.3
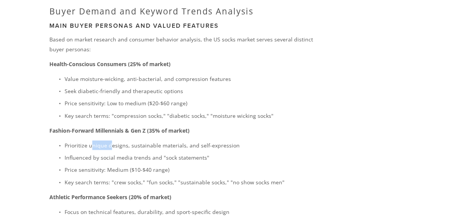
click at [112, 141] on p "Prioritize unique designs, sustainable materials, and self-expression" at bounding box center [190, 146] width 251 height 10
drag, startPoint x: 88, startPoint y: 149, endPoint x: 122, endPoint y: 154, distance: 34.3
click at [117, 165] on p "Price sensitivity: Medium ($10-$40 range)" at bounding box center [190, 170] width 251 height 10
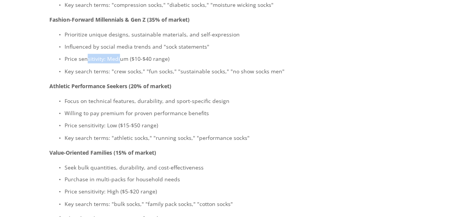
scroll to position [1639, 0]
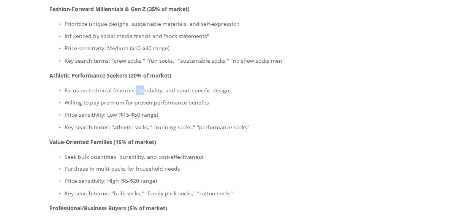
drag, startPoint x: 134, startPoint y: 73, endPoint x: 167, endPoint y: 75, distance: 33.5
click at [161, 86] on p "Focus on technical features, durability, and sport-specific design" at bounding box center [190, 91] width 251 height 10
click at [184, 86] on p "Focus on technical features, durability, and sport-specific design" at bounding box center [190, 91] width 251 height 10
drag, startPoint x: 224, startPoint y: 72, endPoint x: 153, endPoint y: 72, distance: 71.5
click at [153, 86] on p "Focus on technical features, durability, and sport-specific design" at bounding box center [190, 91] width 251 height 10
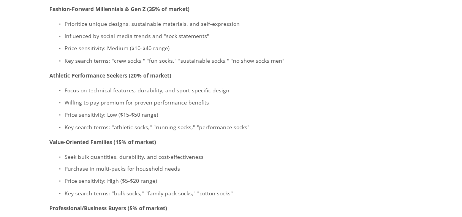
click at [119, 98] on p "Willing to pay premium for proven performance benefits" at bounding box center [190, 103] width 251 height 10
drag, startPoint x: 208, startPoint y: 87, endPoint x: 119, endPoint y: 89, distance: 88.6
click at [134, 98] on p "Willing to pay premium for proven performance benefits" at bounding box center [190, 103] width 251 height 10
drag, startPoint x: 79, startPoint y: 98, endPoint x: 193, endPoint y: 96, distance: 113.7
click at [180, 110] on p "Price sensitivity: Low ($15-$50 range)" at bounding box center [190, 115] width 251 height 10
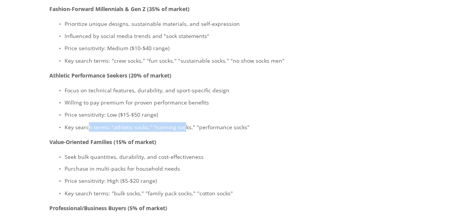
drag, startPoint x: 89, startPoint y: 111, endPoint x: 193, endPoint y: 113, distance: 104.2
click at [185, 122] on p "Key search terms: "athletic socks," "running socks," "performance socks"" at bounding box center [190, 127] width 251 height 10
click at [227, 122] on p "Key search terms: "athletic socks," "running socks," "performance socks"" at bounding box center [190, 127] width 251 height 10
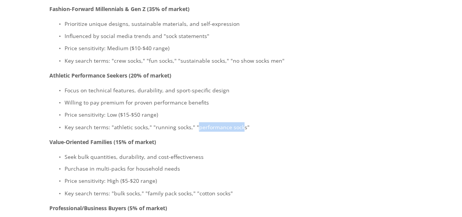
drag, startPoint x: 217, startPoint y: 110, endPoint x: 180, endPoint y: 109, distance: 36.9
click at [184, 122] on p "Key search terms: "athletic socks," "running socks," "performance socks"" at bounding box center [190, 127] width 251 height 10
click at [151, 122] on p "Key search terms: "athletic socks," "running socks," "performance socks"" at bounding box center [190, 127] width 251 height 10
drag, startPoint x: 156, startPoint y: 109, endPoint x: 221, endPoint y: 109, distance: 65.0
click at [217, 122] on p "Key search terms: "athletic socks," "running socks," "performance socks"" at bounding box center [190, 127] width 251 height 10
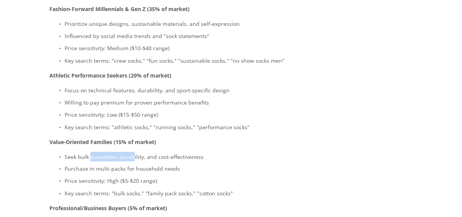
drag, startPoint x: 90, startPoint y: 140, endPoint x: 144, endPoint y: 142, distance: 54.0
click at [141, 152] on p "Seek bulk quantities, durability, and cost-effectiveness" at bounding box center [190, 157] width 251 height 10
click at [161, 152] on p "Seek bulk quantities, durability, and cost-effectiveness" at bounding box center [190, 157] width 251 height 10
drag, startPoint x: 163, startPoint y: 140, endPoint x: 100, endPoint y: 144, distance: 62.4
click at [140, 152] on p "Seek bulk quantities, durability, and cost-effectiveness" at bounding box center [190, 157] width 251 height 10
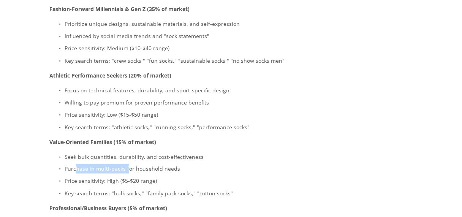
drag, startPoint x: 76, startPoint y: 152, endPoint x: 144, endPoint y: 154, distance: 68.1
click at [135, 164] on p "Purchase in multi-packs for household needs" at bounding box center [190, 169] width 251 height 10
click at [170, 164] on p "Purchase in multi-packs for household needs" at bounding box center [190, 169] width 251 height 10
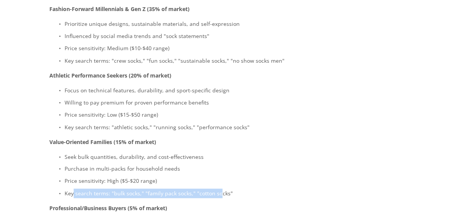
drag, startPoint x: 73, startPoint y: 176, endPoint x: 248, endPoint y: 180, distance: 174.5
click at [231, 189] on p "Key search terms: "bulk socks," "family pack socks," "cotton socks"" at bounding box center [190, 194] width 251 height 10
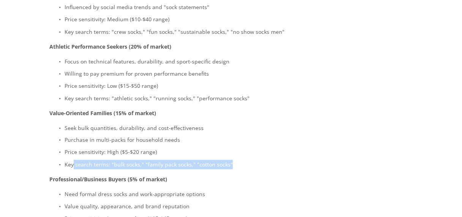
scroll to position [1730, 0]
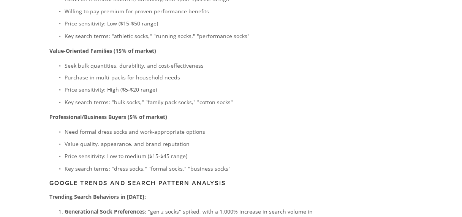
click at [149, 114] on strong "Professional/Business Buyers (5% of market)" at bounding box center [108, 117] width 118 height 7
click at [123, 127] on p "Need formal dress socks and work-appropriate options" at bounding box center [190, 132] width 251 height 10
click at [136, 140] on p "Value quality, appearance, and brand reputation" at bounding box center [190, 145] width 251 height 10
drag, startPoint x: 133, startPoint y: 129, endPoint x: 182, endPoint y: 130, distance: 49.4
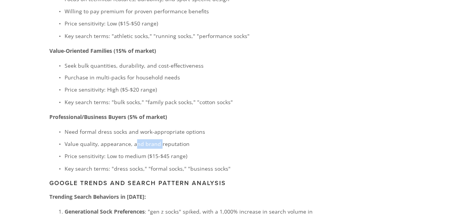
click at [182, 140] on p "Value quality, appearance, and brand reputation" at bounding box center [190, 145] width 251 height 10
click at [203, 140] on p "Value quality, appearance, and brand reputation" at bounding box center [190, 145] width 251 height 10
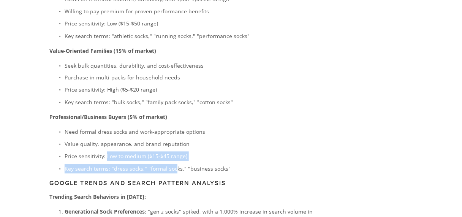
drag, startPoint x: 106, startPoint y: 141, endPoint x: 192, endPoint y: 146, distance: 86.1
click at [183, 146] on ul "Need formal dress socks and work-appropriate options Value quality, appearance,…" at bounding box center [182, 150] width 266 height 46
click at [216, 152] on p "Price sensitivity: Low to medium ($15-$45 range)" at bounding box center [190, 157] width 251 height 10
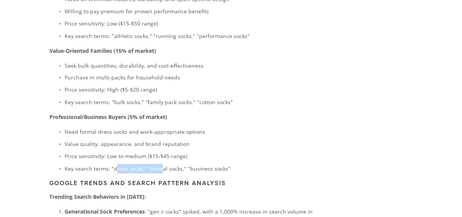
drag, startPoint x: 116, startPoint y: 154, endPoint x: 180, endPoint y: 153, distance: 64.6
click at [173, 164] on p "Key search terms: "dress socks," "formal socks," "business socks"" at bounding box center [190, 169] width 251 height 10
drag, startPoint x: 190, startPoint y: 153, endPoint x: 237, endPoint y: 154, distance: 46.8
click at [225, 164] on p "Key search terms: "dress socks," "formal socks," "business socks"" at bounding box center [190, 169] width 251 height 10
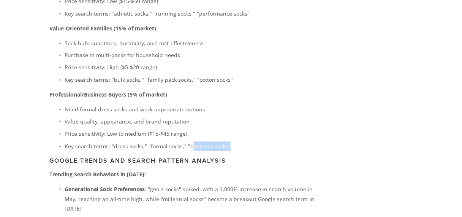
scroll to position [1822, 0]
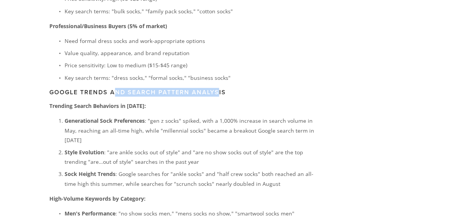
drag, startPoint x: 116, startPoint y: 77, endPoint x: 236, endPoint y: 76, distance: 119.7
click at [228, 89] on h3 "Google Trends and Search Pattern Analysis" at bounding box center [182, 92] width 266 height 7
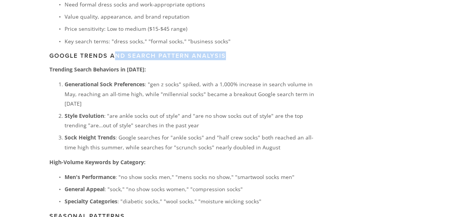
scroll to position [1882, 0]
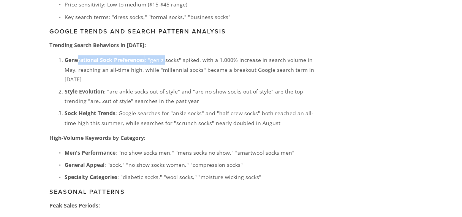
drag, startPoint x: 78, startPoint y: 41, endPoint x: 168, endPoint y: 43, distance: 90.1
click at [166, 55] on p "Generational Sock Preferences : "gen z socks" spiked, with a 1,000% increase in…" at bounding box center [190, 69] width 251 height 29
click at [184, 55] on p "Generational Sock Preferences : "gen z socks" spiked, with a 1,000% increase in…" at bounding box center [190, 69] width 251 height 29
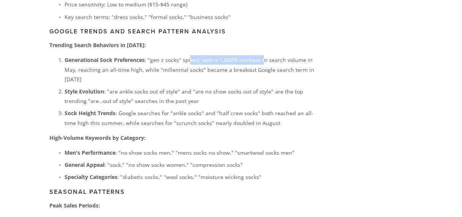
drag, startPoint x: 190, startPoint y: 44, endPoint x: 260, endPoint y: 45, distance: 69.6
click at [260, 55] on p "Generational Sock Preferences : "gen z socks" spiked, with a 1,000% increase in…" at bounding box center [190, 69] width 251 height 29
click at [277, 55] on p "Generational Sock Preferences : "gen z socks" spiked, with a 1,000% increase in…" at bounding box center [190, 69] width 251 height 29
drag, startPoint x: 229, startPoint y: 52, endPoint x: 290, endPoint y: 51, distance: 60.8
click at [272, 55] on p "Generational Sock Preferences : "gen z socks" spiked, with a 1,000% increase in…" at bounding box center [190, 69] width 251 height 29
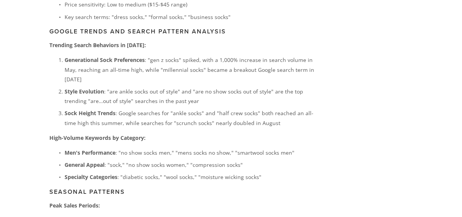
drag, startPoint x: 306, startPoint y: 54, endPoint x: 157, endPoint y: 52, distance: 149.4
click at [184, 55] on p "Generational Sock Preferences : "gen z socks" spiked, with a 1,000% increase in…" at bounding box center [190, 69] width 251 height 29
click at [122, 55] on p "Generational Sock Preferences : "gen z socks" spiked, with a 1,000% increase in…" at bounding box center [190, 69] width 251 height 29
click at [95, 57] on p "Generational Sock Preferences : "gen z socks" spiked, with a 1,000% increase in…" at bounding box center [190, 69] width 251 height 29
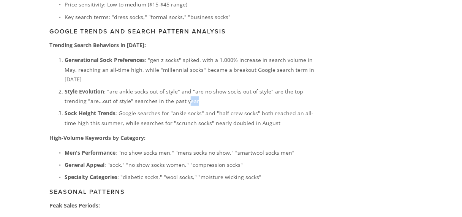
drag, startPoint x: 194, startPoint y: 85, endPoint x: 204, endPoint y: 86, distance: 9.9
click at [201, 87] on p "Style Evolution : "are ankle socks out of style" and "are no show socks out of …" at bounding box center [190, 96] width 251 height 19
drag, startPoint x: 260, startPoint y: 97, endPoint x: 273, endPoint y: 96, distance: 13.7
click at [270, 108] on p "Sock Height Trends : Google searches for "ankle socks" and "half crew socks" bo…" at bounding box center [190, 117] width 251 height 19
drag, startPoint x: 279, startPoint y: 97, endPoint x: 284, endPoint y: 115, distance: 18.5
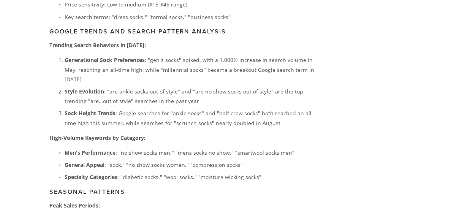
click at [279, 108] on p "Sock Height Trends : Google searches for "ankle socks" and "half crew socks" bo…" at bounding box center [190, 117] width 251 height 19
drag, startPoint x: 216, startPoint y: 96, endPoint x: 254, endPoint y: 96, distance: 38.4
click at [254, 108] on p "Sock Height Trends : Google searches for "ankle socks" and "half crew socks" bo…" at bounding box center [190, 117] width 251 height 19
drag, startPoint x: 209, startPoint y: 106, endPoint x: 254, endPoint y: 106, distance: 45.6
click at [254, 108] on p "Sock Height Trends : Google searches for "ankle socks" and "half crew socks" bo…" at bounding box center [190, 117] width 251 height 19
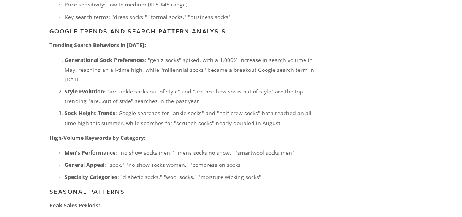
drag, startPoint x: 279, startPoint y: 108, endPoint x: 265, endPoint y: 110, distance: 14.2
click at [279, 108] on p "Sock Height Trends : Google searches for "ankle socks" and "half crew socks" bo…" at bounding box center [190, 117] width 251 height 19
click at [182, 108] on p "Sock Height Trends : Google searches for "ankle socks" and "half crew socks" bo…" at bounding box center [190, 117] width 251 height 19
copy p "scrunch"
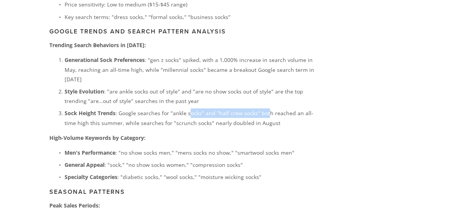
drag, startPoint x: 188, startPoint y: 98, endPoint x: 266, endPoint y: 96, distance: 78.7
click at [266, 108] on p "Sock Height Trends : Google searches for "ankle socks" and "half crew socks" bo…" at bounding box center [190, 117] width 251 height 19
click at [222, 108] on p "Sock Height Trends : Google searches for "ankle socks" and "half crew socks" bo…" at bounding box center [190, 117] width 251 height 19
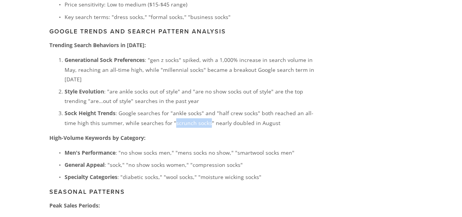
drag, startPoint x: 172, startPoint y: 106, endPoint x: 206, endPoint y: 107, distance: 34.6
click at [206, 108] on p "Sock Height Trends : Google searches for "ankle socks" and "half crew socks" bo…" at bounding box center [190, 117] width 251 height 19
drag, startPoint x: 120, startPoint y: 134, endPoint x: 160, endPoint y: 136, distance: 39.2
click at [160, 148] on p "Men's Performance : "no show socks men," "mens socks no show," "smartwool socks…" at bounding box center [190, 153] width 251 height 10
drag, startPoint x: 72, startPoint y: 119, endPoint x: 109, endPoint y: 122, distance: 37.4
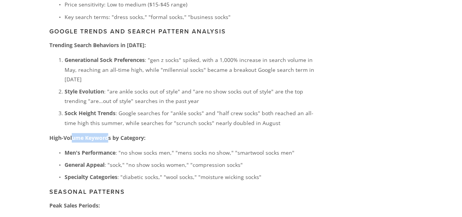
click at [109, 134] on strong "High-Volume Keywords by Category:" at bounding box center [97, 137] width 96 height 7
click at [130, 134] on strong "High-Volume Keywords by Category:" at bounding box center [97, 137] width 96 height 7
drag, startPoint x: 179, startPoint y: 136, endPoint x: 233, endPoint y: 138, distance: 54.0
click at [233, 148] on p "Men's Performance : "no show socks men," "mens socks no show," "smartwool socks…" at bounding box center [190, 153] width 251 height 10
click at [246, 148] on ul "Men's Performance : "no show socks men," "mens socks no show," "smartwool socks…" at bounding box center [182, 165] width 266 height 34
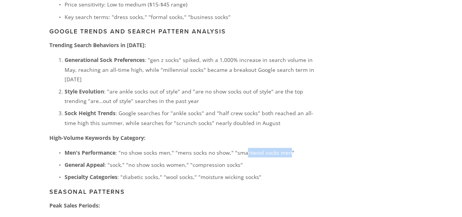
drag, startPoint x: 288, startPoint y: 135, endPoint x: 244, endPoint y: 135, distance: 43.3
click at [244, 148] on p "Men's Performance : "no show socks men," "mens socks no show," "smartwool socks…" at bounding box center [190, 153] width 251 height 10
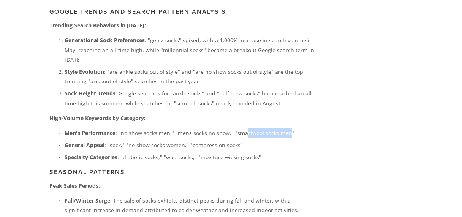
scroll to position [1913, 0]
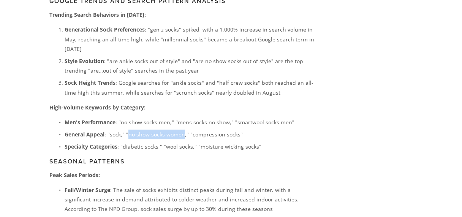
drag, startPoint x: 129, startPoint y: 120, endPoint x: 184, endPoint y: 120, distance: 55.5
click at [184, 130] on p "General Appeal : "sock," "no show socks women," "compression socks"" at bounding box center [190, 135] width 251 height 10
click at [213, 130] on p "General Appeal : "sock," "no show socks women," "compression socks"" at bounding box center [190, 135] width 251 height 10
drag, startPoint x: 236, startPoint y: 117, endPoint x: 205, endPoint y: 118, distance: 30.8
click at [205, 130] on p "General Appeal : "sock," "no show socks women," "compression socks"" at bounding box center [190, 135] width 251 height 10
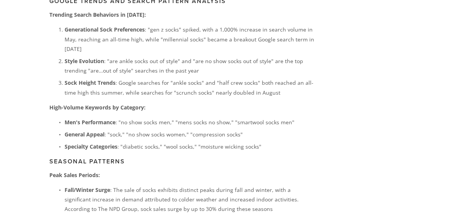
click at [202, 142] on p "Specialty Categories : "diabetic socks," "wool socks," "moisture wicking socks"" at bounding box center [190, 147] width 251 height 10
drag, startPoint x: 238, startPoint y: 118, endPoint x: 203, endPoint y: 118, distance: 34.2
click at [203, 130] on p "General Appeal : "sock," "no show socks women," "compression socks"" at bounding box center [190, 135] width 251 height 10
click at [285, 130] on p "General Appeal : "sock," "no show socks women," "compression socks"" at bounding box center [190, 135] width 251 height 10
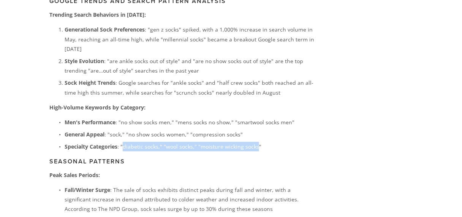
drag, startPoint x: 123, startPoint y: 131, endPoint x: 256, endPoint y: 128, distance: 133.4
click at [256, 142] on p "Specialty Categories : "diabetic socks," "wool socks," "moisture wicking socks"" at bounding box center [190, 147] width 251 height 10
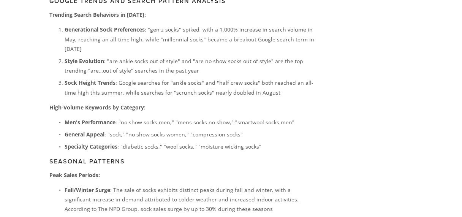
click at [226, 158] on h3 "Seasonal Patterns" at bounding box center [182, 161] width 266 height 7
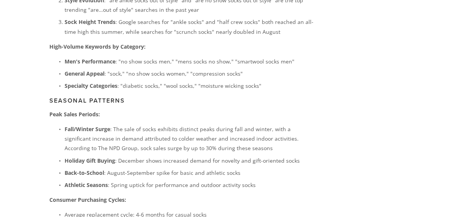
scroll to position [2004, 0]
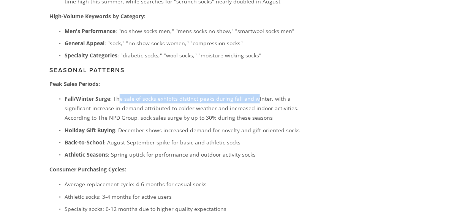
drag, startPoint x: 118, startPoint y: 82, endPoint x: 252, endPoint y: 85, distance: 134.2
click at [252, 94] on p "Fall/Winter Surge : The sale of socks exhibits distinct peaks during fall and w…" at bounding box center [190, 108] width 251 height 29
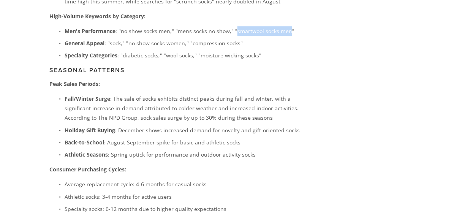
drag, startPoint x: 235, startPoint y: 14, endPoint x: 289, endPoint y: 17, distance: 54.4
click at [289, 26] on p "Men's Performance : "no show socks men," "mens socks no show," "smartwool socks…" at bounding box center [190, 31] width 251 height 10
copy p "smartwool socks men"
drag, startPoint x: 265, startPoint y: 93, endPoint x: 261, endPoint y: 96, distance: 4.6
click at [262, 96] on p "Fall/Winter Surge : The sale of socks exhibits distinct peaks during fall and w…" at bounding box center [190, 108] width 251 height 29
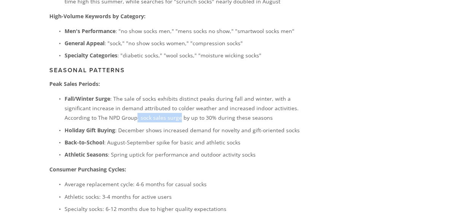
drag, startPoint x: 93, startPoint y: 101, endPoint x: 143, endPoint y: 105, distance: 49.5
click at [139, 105] on p "Fall/Winter Surge : The sale of socks exhibits distinct peaks during fall and w…" at bounding box center [190, 108] width 251 height 29
click at [150, 105] on p "Fall/Winter Surge : The sale of socks exhibits distinct peaks during fall and w…" at bounding box center [190, 108] width 251 height 29
drag, startPoint x: 208, startPoint y: 100, endPoint x: 117, endPoint y: 98, distance: 90.9
click at [171, 102] on p "Fall/Winter Surge : The sale of socks exhibits distinct peaks during fall and w…" at bounding box center [190, 108] width 251 height 29
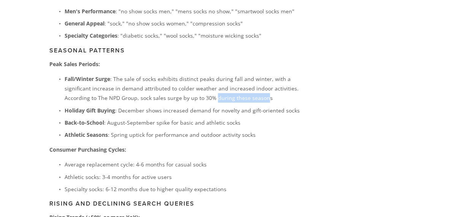
scroll to position [2034, 0]
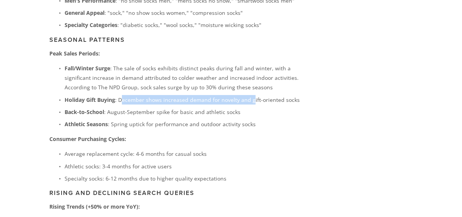
drag, startPoint x: 121, startPoint y: 84, endPoint x: 252, endPoint y: 81, distance: 131.2
click at [252, 95] on p "Holiday Gift Buying : December shows increased demand for novelty and gift-orie…" at bounding box center [190, 100] width 251 height 10
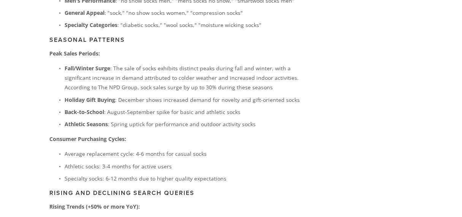
drag, startPoint x: 255, startPoint y: 105, endPoint x: 263, endPoint y: 95, distance: 12.4
click at [255, 119] on p "Athletic Seasons : Spring uptick for performance and outdoor activity socks" at bounding box center [190, 124] width 251 height 10
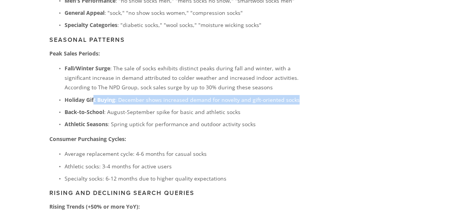
drag, startPoint x: 298, startPoint y: 83, endPoint x: 94, endPoint y: 84, distance: 203.7
click at [94, 95] on p "Holiday Gift Buying : December shows increased demand for novelty and gift-orie…" at bounding box center [190, 100] width 251 height 10
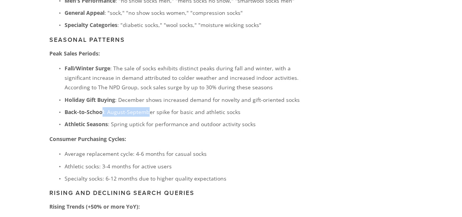
drag, startPoint x: 103, startPoint y: 95, endPoint x: 148, endPoint y: 96, distance: 45.2
click at [148, 107] on p "Back-to-School : August-September spike for basic and athletic socks" at bounding box center [190, 112] width 251 height 10
click at [109, 119] on p "Athletic Seasons : Spring uptick for performance and outdoor activity socks" at bounding box center [190, 124] width 251 height 10
drag, startPoint x: 131, startPoint y: 109, endPoint x: 179, endPoint y: 106, distance: 48.8
click at [176, 119] on p "Athletic Seasons : Spring uptick for performance and outdoor activity socks" at bounding box center [190, 124] width 251 height 10
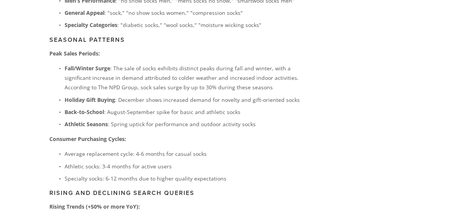
click at [193, 119] on p "Athletic Seasons : Spring uptick for performance and outdoor activity socks" at bounding box center [190, 124] width 251 height 10
drag, startPoint x: 255, startPoint y: 109, endPoint x: 203, endPoint y: 111, distance: 51.4
click at [205, 119] on p "Athletic Seasons : Spring uptick for performance and outdoor activity socks" at bounding box center [190, 124] width 251 height 10
drag, startPoint x: 170, startPoint y: 111, endPoint x: 151, endPoint y: 111, distance: 19.0
click at [169, 119] on p "Athletic Seasons : Spring uptick for performance and outdoor activity socks" at bounding box center [190, 124] width 251 height 10
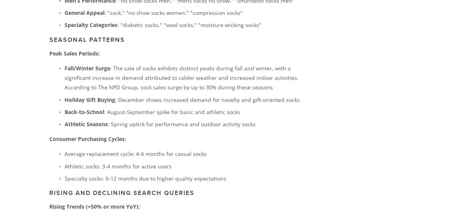
scroll to position [2065, 0]
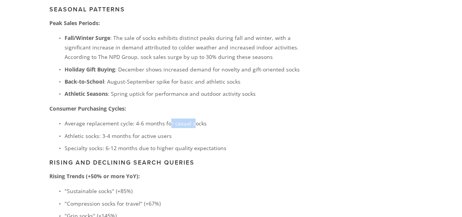
drag, startPoint x: 177, startPoint y: 108, endPoint x: 128, endPoint y: 135, distance: 55.6
click at [155, 119] on p "Average replacement cycle: 4-6 months for casual socks" at bounding box center [190, 124] width 251 height 10
drag, startPoint x: 170, startPoint y: 118, endPoint x: 122, endPoint y: 122, distance: 48.8
click at [126, 131] on p "Athletic socks: 3-4 months for active users" at bounding box center [190, 136] width 251 height 10
drag, startPoint x: 67, startPoint y: 117, endPoint x: 119, endPoint y: 120, distance: 52.5
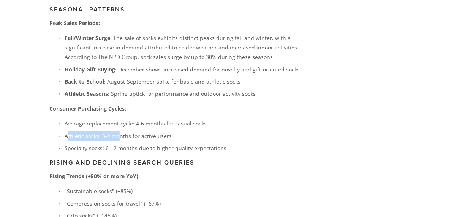
click at [119, 131] on p "Athletic socks: 3-4 months for active users" at bounding box center [190, 136] width 251 height 10
click at [159, 131] on p "Athletic socks: 3-4 months for active users" at bounding box center [190, 136] width 251 height 10
drag, startPoint x: 162, startPoint y: 117, endPoint x: 45, endPoint y: 121, distance: 117.2
click at [66, 131] on p "Athletic socks: 3-4 months for active users" at bounding box center [190, 136] width 251 height 10
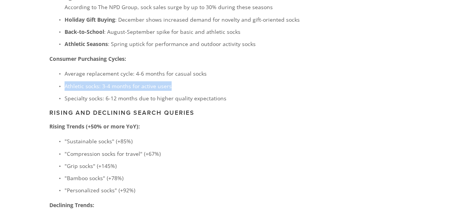
scroll to position [2126, 0]
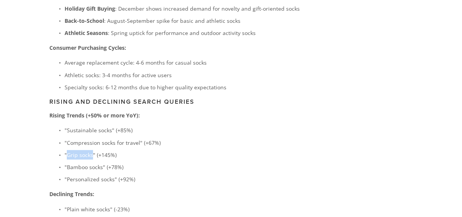
drag, startPoint x: 67, startPoint y: 138, endPoint x: 91, endPoint y: 139, distance: 24.0
click at [91, 150] on p ""Grip socks" (+145%)" at bounding box center [190, 155] width 251 height 10
copy p "Grip socks"
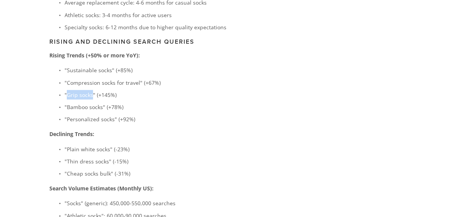
scroll to position [2186, 0]
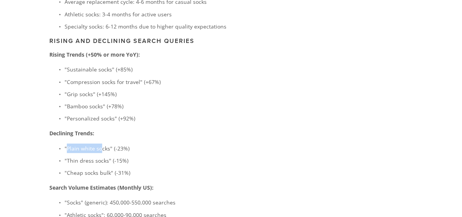
drag, startPoint x: 68, startPoint y: 132, endPoint x: 101, endPoint y: 133, distance: 33.8
click at [101, 144] on p ""Plain white socks" (-23%)" at bounding box center [190, 149] width 251 height 10
drag, startPoint x: 78, startPoint y: 146, endPoint x: 66, endPoint y: 154, distance: 14.5
click at [76, 156] on p ""Thin dress socks" (-15%)" at bounding box center [190, 161] width 251 height 10
drag, startPoint x: 67, startPoint y: 144, endPoint x: 104, endPoint y: 145, distance: 36.9
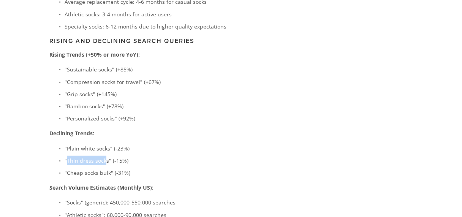
click at [104, 156] on p ""Thin dress socks" (-15%)" at bounding box center [190, 161] width 251 height 10
click at [190, 156] on p ""Thin dress socks" (-15%)" at bounding box center [190, 161] width 251 height 10
click at [157, 156] on p ""Thin dress socks" (-15%)" at bounding box center [190, 161] width 251 height 10
click at [150, 156] on p ""Thin dress socks" (-15%)" at bounding box center [190, 161] width 251 height 10
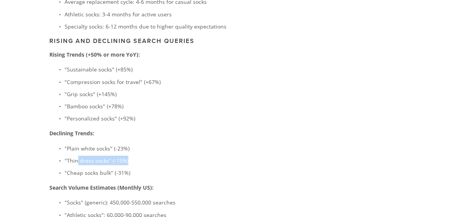
drag, startPoint x: 140, startPoint y: 144, endPoint x: 76, endPoint y: 146, distance: 64.3
click at [76, 156] on p ""Thin dress socks" (-15%)" at bounding box center [190, 161] width 251 height 10
click at [146, 168] on p ""Cheap socks bulk" (-31%)" at bounding box center [190, 173] width 251 height 10
drag, startPoint x: 70, startPoint y: 160, endPoint x: 113, endPoint y: 160, distance: 43.7
click at [111, 168] on p ""Cheap socks bulk" (-31%)" at bounding box center [190, 173] width 251 height 10
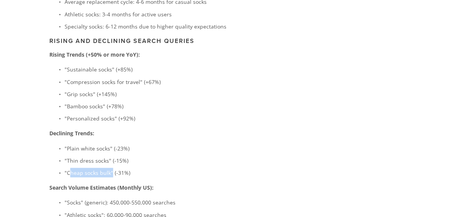
scroll to position [2247, 0]
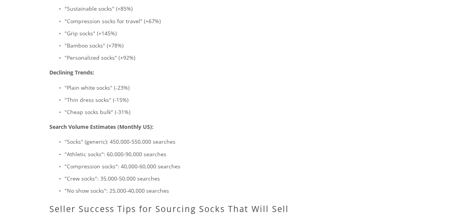
click at [119, 137] on p ""Socks" (generic): 450,000-550,000 searches" at bounding box center [190, 142] width 251 height 10
drag, startPoint x: 163, startPoint y: 136, endPoint x: 92, endPoint y: 138, distance: 71.9
click at [92, 149] on p ""Athletic socks": 60,000-90,000 searches" at bounding box center [190, 154] width 251 height 10
click at [175, 149] on p ""Athletic socks": 60,000-90,000 searches" at bounding box center [190, 154] width 251 height 10
click at [184, 137] on p ""Socks" (generic): 450,000-550,000 searches" at bounding box center [190, 142] width 251 height 10
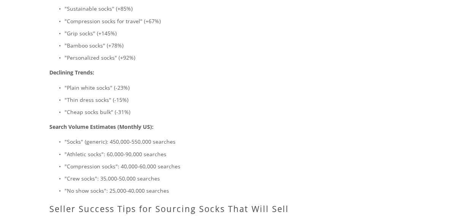
click at [184, 137] on p ""Socks" (generic): 450,000-550,000 searches" at bounding box center [190, 142] width 251 height 10
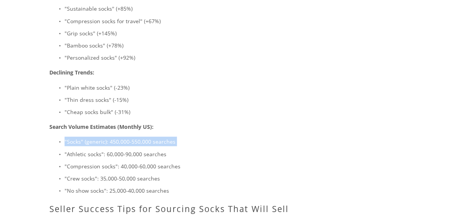
click at [184, 137] on p ""Socks" (generic): 450,000-550,000 searches" at bounding box center [190, 142] width 251 height 10
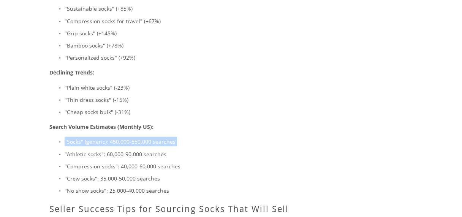
click at [154, 137] on p ""Socks" (generic): 450,000-550,000 searches" at bounding box center [190, 142] width 251 height 10
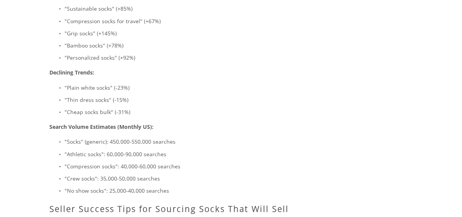
click at [125, 137] on p ""Socks" (generic): 450,000-550,000 searches" at bounding box center [190, 142] width 251 height 10
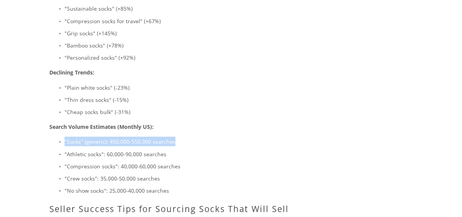
drag, startPoint x: 65, startPoint y: 125, endPoint x: 185, endPoint y: 127, distance: 120.5
click at [185, 137] on p ""Socks" (generic): 450,000-550,000 searches" at bounding box center [190, 142] width 251 height 10
click at [211, 137] on p ""Socks" (generic): 450,000-550,000 searches" at bounding box center [190, 142] width 251 height 10
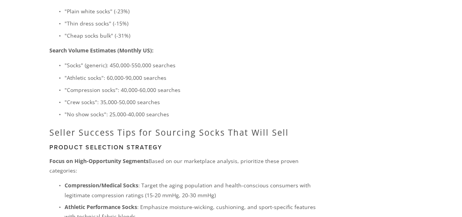
scroll to position [2338, 0]
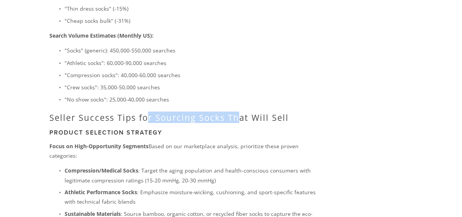
drag, startPoint x: 195, startPoint y: 101, endPoint x: 244, endPoint y: 105, distance: 49.9
click at [241, 113] on h2 "Seller Success Tips for Sourcing Socks That Will Sell" at bounding box center [182, 118] width 266 height 10
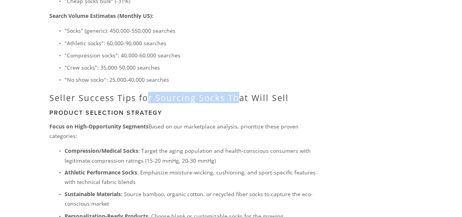
scroll to position [2369, 0]
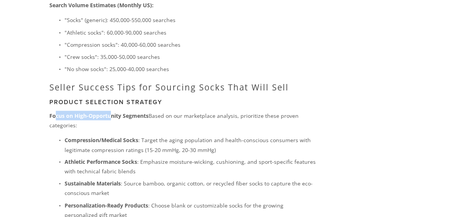
drag, startPoint x: 82, startPoint y: 101, endPoint x: 112, endPoint y: 104, distance: 29.4
click at [112, 111] on p "Focus on High-Opportunity Segments Based on our marketplace analysis, prioritiz…" at bounding box center [182, 120] width 266 height 19
click at [117, 114] on div "The table above provides detailed marketplace analysis showing that specialty s…" at bounding box center [182, 199] width 266 height 2320
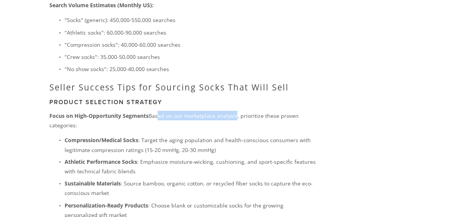
drag, startPoint x: 157, startPoint y: 100, endPoint x: 235, endPoint y: 102, distance: 77.6
click at [235, 111] on p "Focus on High-Opportunity Segments Based on our marketplace analysis, prioritiz…" at bounding box center [182, 120] width 266 height 19
click at [243, 113] on p "Focus on High-Opportunity Segments Based on our marketplace analysis, prioritiz…" at bounding box center [182, 120] width 266 height 19
drag, startPoint x: 182, startPoint y: 124, endPoint x: 216, endPoint y: 124, distance: 33.1
click at [212, 135] on p "Compression/Medical Socks : Target the aging population and health-conscious co…" at bounding box center [190, 144] width 251 height 19
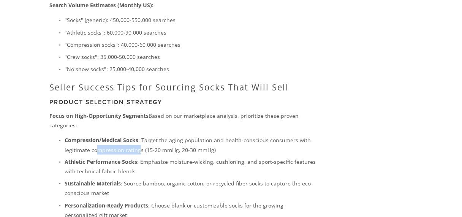
drag, startPoint x: 97, startPoint y: 135, endPoint x: 138, endPoint y: 136, distance: 41.1
click at [138, 136] on p "Compression/Medical Socks : Target the aging population and health-conscious co…" at bounding box center [190, 144] width 251 height 19
click at [162, 139] on ul "Compression/Medical Socks : Target the aging population and health-conscious co…" at bounding box center [182, 177] width 266 height 85
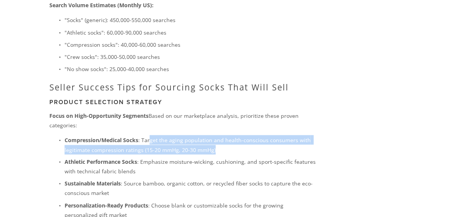
drag, startPoint x: 233, startPoint y: 130, endPoint x: 150, endPoint y: 127, distance: 83.7
click at [150, 135] on p "Compression/Medical Socks : Target the aging population and health-conscious co…" at bounding box center [190, 144] width 251 height 19
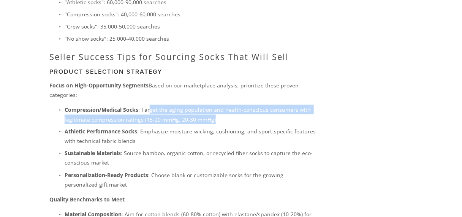
scroll to position [2430, 0]
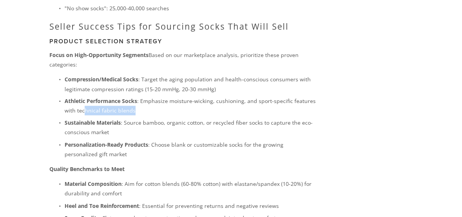
drag, startPoint x: 140, startPoint y: 94, endPoint x: 84, endPoint y: 96, distance: 55.5
click at [84, 97] on p "Athletic Performance Socks : Emphasize moisture-wicking, cushioning, and sport-…" at bounding box center [190, 106] width 251 height 19
click at [132, 98] on p "Athletic Performance Socks : Emphasize moisture-wicking, cushioning, and sport-…" at bounding box center [190, 106] width 251 height 19
click at [152, 118] on p "Sustainable Materials : Source bamboo, organic cotton, or recycled fiber socks …" at bounding box center [190, 127] width 251 height 19
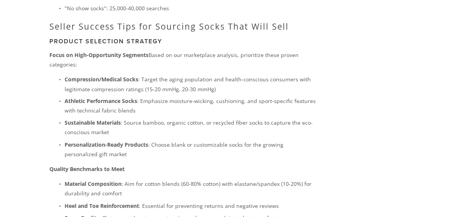
click at [203, 118] on p "Sustainable Materials : Source bamboo, organic cotton, or recycled fiber socks …" at bounding box center [190, 127] width 251 height 19
drag, startPoint x: 248, startPoint y: 106, endPoint x: 308, endPoint y: 108, distance: 60.1
click at [281, 118] on p "Sustainable Materials : Source bamboo, organic cotton, or recycled fiber socks …" at bounding box center [190, 127] width 251 height 19
drag, startPoint x: 309, startPoint y: 108, endPoint x: 302, endPoint y: 108, distance: 6.9
click at [308, 118] on p "Sustainable Materials : Source bamboo, organic cotton, or recycled fiber socks …" at bounding box center [190, 127] width 251 height 19
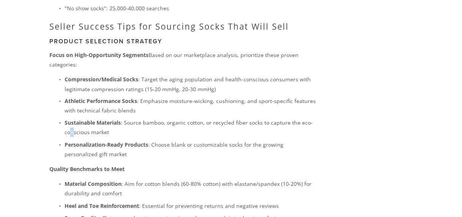
drag, startPoint x: 70, startPoint y: 114, endPoint x: 76, endPoint y: 114, distance: 5.7
click at [76, 118] on p "Sustainable Materials : Source bamboo, organic cotton, or recycled fiber socks …" at bounding box center [190, 127] width 251 height 19
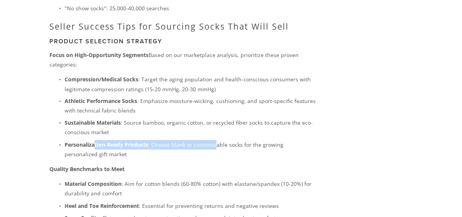
drag, startPoint x: 95, startPoint y: 129, endPoint x: 217, endPoint y: 130, distance: 121.6
click at [216, 140] on p "Personalization-Ready Products : Choose blank or customizable socks for the gro…" at bounding box center [190, 149] width 251 height 19
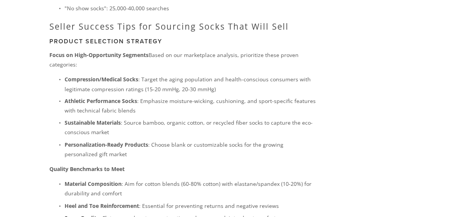
click at [219, 140] on p "Personalization-Ready Products : Choose blank or customizable socks for the gro…" at bounding box center [190, 149] width 251 height 19
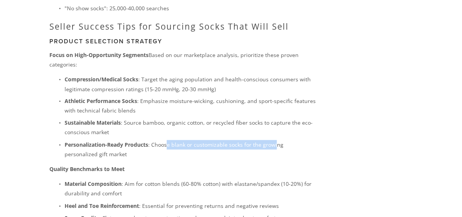
drag, startPoint x: 168, startPoint y: 129, endPoint x: 308, endPoint y: 132, distance: 139.9
click at [296, 140] on p "Personalization-Ready Products : Choose blank or customizable socks for the gro…" at bounding box center [190, 149] width 251 height 19
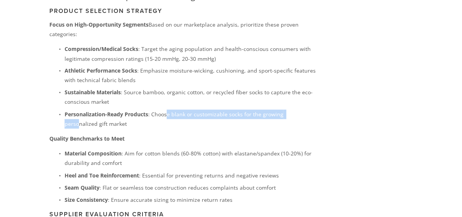
scroll to position [2491, 0]
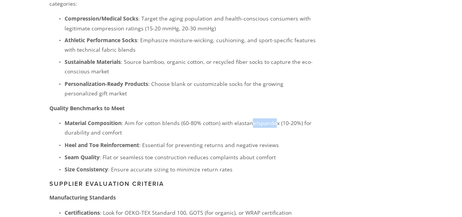
drag, startPoint x: 272, startPoint y: 106, endPoint x: 251, endPoint y: 106, distance: 20.9
click at [251, 119] on p "Material Composition : Aim for cotton blends (60-80% cotton) with elastane/span…" at bounding box center [190, 128] width 251 height 19
drag, startPoint x: 240, startPoint y: 115, endPoint x: 216, endPoint y: 116, distance: 24.4
click at [240, 119] on p "Material Composition : Aim for cotton blends (60-80% cotton) with elastane/span…" at bounding box center [190, 128] width 251 height 19
drag, startPoint x: 132, startPoint y: 115, endPoint x: 87, endPoint y: 116, distance: 45.2
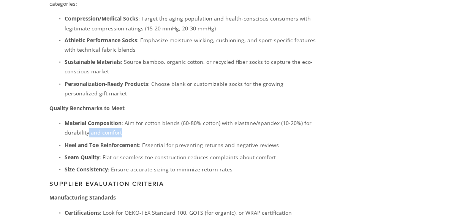
click at [87, 119] on p "Material Composition : Aim for cotton blends (60-80% cotton) with elastane/span…" at bounding box center [190, 128] width 251 height 19
click at [131, 119] on p "Material Composition : Aim for cotton blends (60-80% cotton) with elastane/span…" at bounding box center [190, 128] width 251 height 19
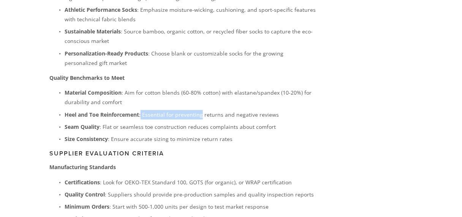
drag, startPoint x: 142, startPoint y: 97, endPoint x: 209, endPoint y: 99, distance: 67.7
click at [208, 110] on p "Heel and Toe Reinforcement : Essential for preventing returns and negative revi…" at bounding box center [190, 115] width 251 height 10
click at [225, 110] on p "Heel and Toe Reinforcement : Essential for preventing returns and negative revi…" at bounding box center [190, 115] width 251 height 10
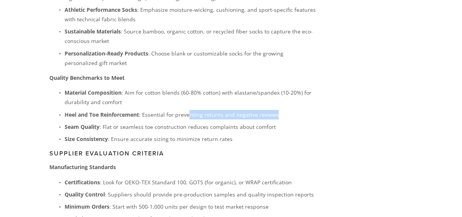
drag, startPoint x: 275, startPoint y: 98, endPoint x: 187, endPoint y: 100, distance: 88.2
click at [187, 110] on p "Heel and Toe Reinforcement : Essential for preventing returns and negative revi…" at bounding box center [190, 115] width 251 height 10
click at [155, 115] on ul "Material Composition : Aim for cotton blends (60-80% cotton) with elastane/span…" at bounding box center [182, 116] width 266 height 56
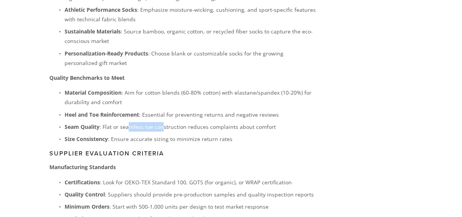
drag, startPoint x: 128, startPoint y: 111, endPoint x: 170, endPoint y: 114, distance: 41.9
click at [170, 122] on p "Seam Quality : Flat or seamless toe construction reduces complaints about comfo…" at bounding box center [190, 127] width 251 height 10
click at [171, 122] on p "Seam Quality : Flat or seamless toe construction reduces complaints about comfo…" at bounding box center [190, 127] width 251 height 10
click at [189, 122] on p "Seam Quality : Flat or seamless toe construction reduces complaints about comfo…" at bounding box center [190, 127] width 251 height 10
click at [208, 122] on p "Seam Quality : Flat or seamless toe construction reduces complaints about comfo…" at bounding box center [190, 127] width 251 height 10
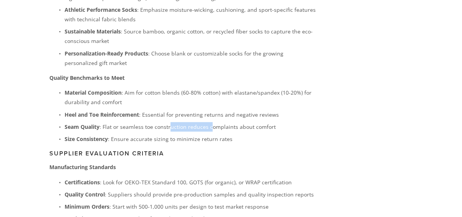
drag, startPoint x: 170, startPoint y: 111, endPoint x: 244, endPoint y: 113, distance: 74.5
click at [218, 122] on p "Seam Quality : Flat or seamless toe construction reduces complaints about comfo…" at bounding box center [190, 127] width 251 height 10
click at [266, 115] on ul "Material Composition : Aim for cotton blends (60-80% cotton) with elastane/span…" at bounding box center [182, 116] width 266 height 56
drag, startPoint x: 272, startPoint y: 110, endPoint x: 230, endPoint y: 113, distance: 42.3
click at [230, 122] on p "Seam Quality : Flat or seamless toe construction reduces complaints about comfo…" at bounding box center [190, 127] width 251 height 10
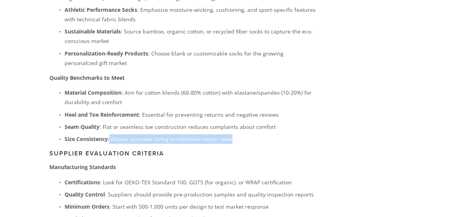
drag, startPoint x: 109, startPoint y: 123, endPoint x: 232, endPoint y: 122, distance: 123.2
click at [232, 135] on p "Size Consistency : Ensure accurate sizing to minimize return rates" at bounding box center [190, 140] width 251 height 10
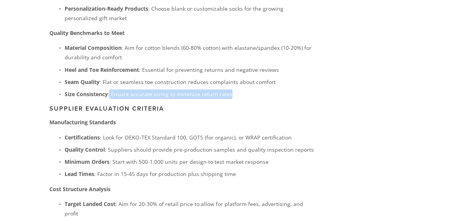
scroll to position [2582, 0]
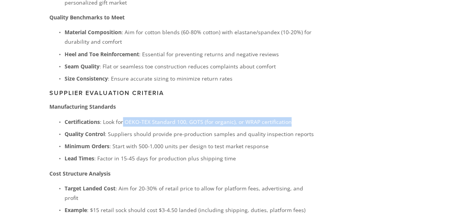
drag, startPoint x: 123, startPoint y: 104, endPoint x: 300, endPoint y: 101, distance: 177.5
click at [300, 117] on p "Certifications : Look for OEKO-TEX Standard 100, GOTS (for organic), or WRAP ce…" at bounding box center [190, 122] width 251 height 10
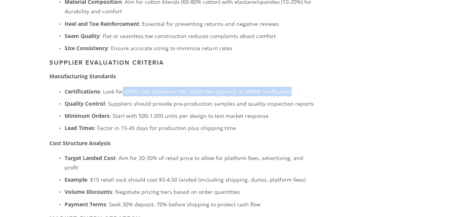
scroll to position [2643, 0]
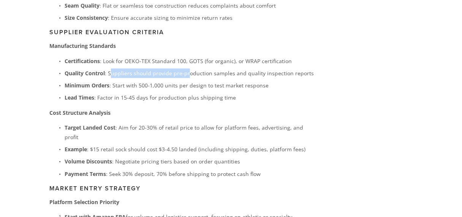
drag, startPoint x: 111, startPoint y: 58, endPoint x: 192, endPoint y: 60, distance: 81.0
click at [190, 68] on p "Quality Control : Suppliers should provide pre-production samples and quality i…" at bounding box center [190, 73] width 251 height 10
click at [201, 68] on p "Quality Control : Suppliers should provide pre-production samples and quality i…" at bounding box center [190, 73] width 251 height 10
drag, startPoint x: 281, startPoint y: 55, endPoint x: 218, endPoint y: 63, distance: 63.6
click at [255, 68] on p "Quality Control : Suppliers should provide pre-production samples and quality i…" at bounding box center [190, 73] width 251 height 10
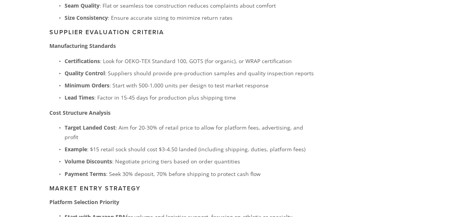
drag, startPoint x: 193, startPoint y: 67, endPoint x: 176, endPoint y: 70, distance: 17.1
click at [191, 81] on p "Minimum Orders : Start with 500-1,000 units per design to test market response" at bounding box center [190, 86] width 251 height 10
click at [176, 81] on p "Minimum Orders : Start with 500-1,000 units per design to test market response" at bounding box center [190, 86] width 251 height 10
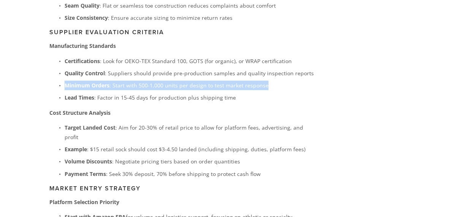
drag, startPoint x: 263, startPoint y: 68, endPoint x: 63, endPoint y: 68, distance: 199.6
click at [65, 81] on p "Minimum Orders : Start with 500-1,000 units per design to test market response" at bounding box center [190, 86] width 251 height 10
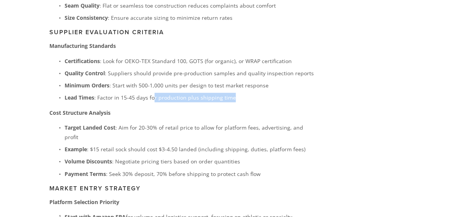
drag, startPoint x: 230, startPoint y: 80, endPoint x: 152, endPoint y: 84, distance: 78.0
click at [152, 93] on p "Lead Times : Factor in 15-45 days for production plus shipping time" at bounding box center [190, 98] width 251 height 10
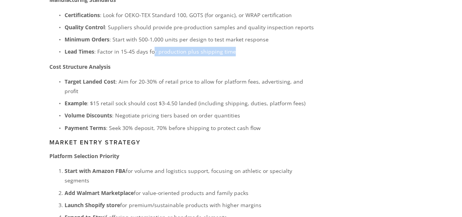
scroll to position [2703, 0]
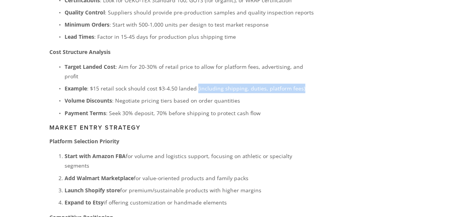
drag, startPoint x: 195, startPoint y: 62, endPoint x: 301, endPoint y: 61, distance: 106.8
click at [301, 84] on p "Example : $15 retail sock should cost $3-4.50 landed (including shipping, dutie…" at bounding box center [190, 89] width 251 height 10
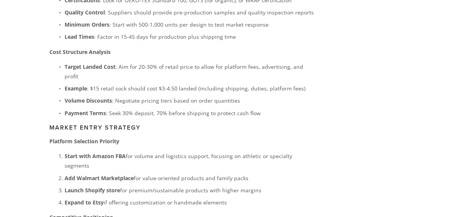
click at [145, 151] on p "Start with Amazon FBA for volume and logistics support, focusing on athletic or…" at bounding box center [190, 160] width 251 height 19
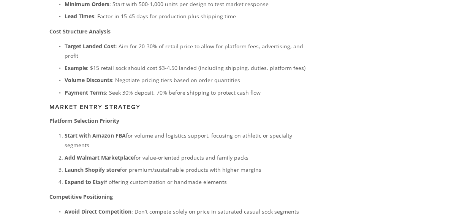
scroll to position [2734, 0]
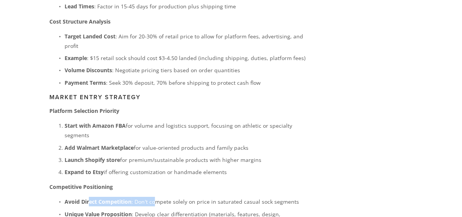
drag, startPoint x: 99, startPoint y: 165, endPoint x: 179, endPoint y: 166, distance: 79.4
click at [160, 197] on p "Avoid Direct Competition : Don't compete solely on price in saturated casual so…" at bounding box center [190, 202] width 251 height 10
click at [179, 197] on p "Avoid Direct Competition : Don't compete solely on price in saturated casual so…" at bounding box center [190, 202] width 251 height 10
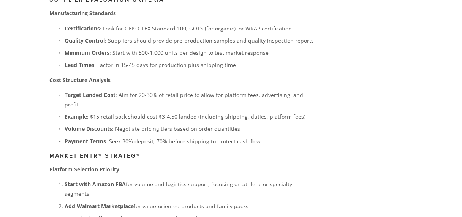
scroll to position [2673, 0]
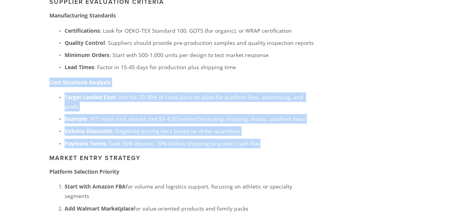
drag, startPoint x: 271, startPoint y: 115, endPoint x: 47, endPoint y: 69, distance: 228.2
copy div "Cost Structure Analysis Target Landed Cost : Aim for 20-30% of retail price to …"
click at [139, 126] on p "Volume Discounts : Negotiate pricing tiers based on order quantities" at bounding box center [190, 131] width 251 height 10
drag, startPoint x: 262, startPoint y: 119, endPoint x: 47, endPoint y: 67, distance: 221.2
